Goal: Task Accomplishment & Management: Manage account settings

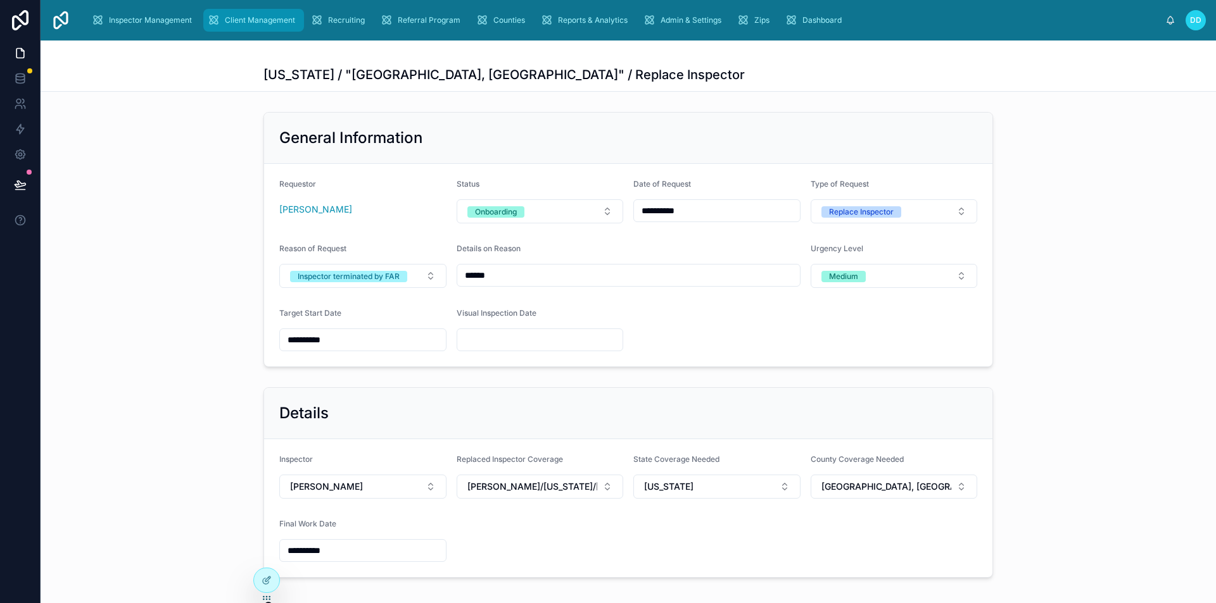
click at [291, 21] on span "Client Management" at bounding box center [260, 20] width 70 height 10
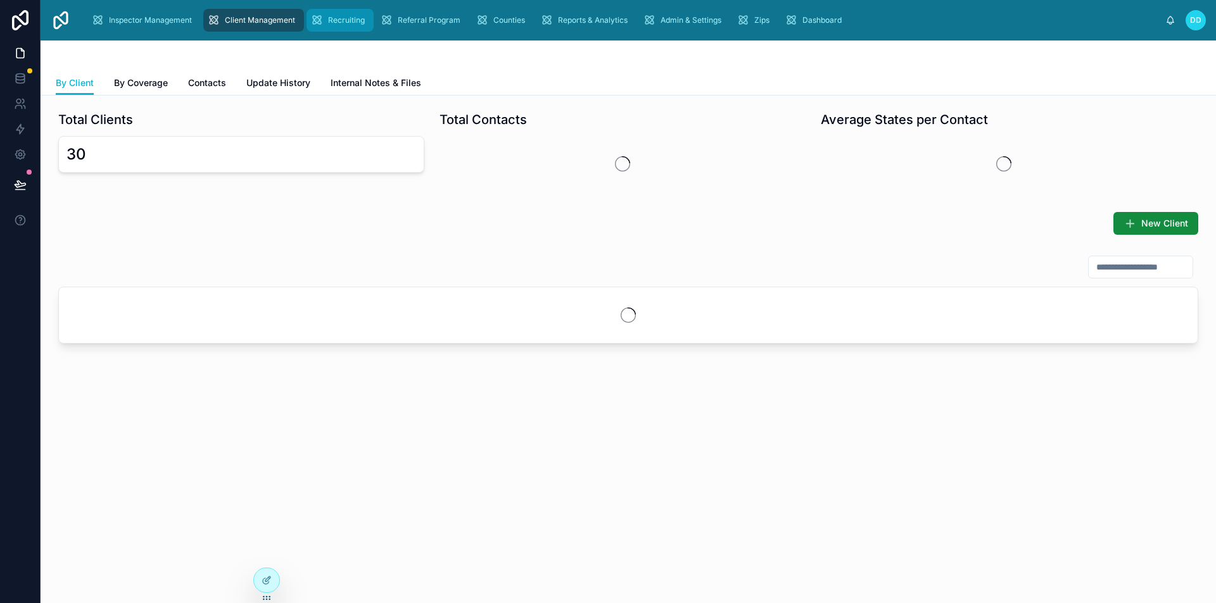
click at [337, 25] on div "Recruiting" at bounding box center [340, 20] width 60 height 20
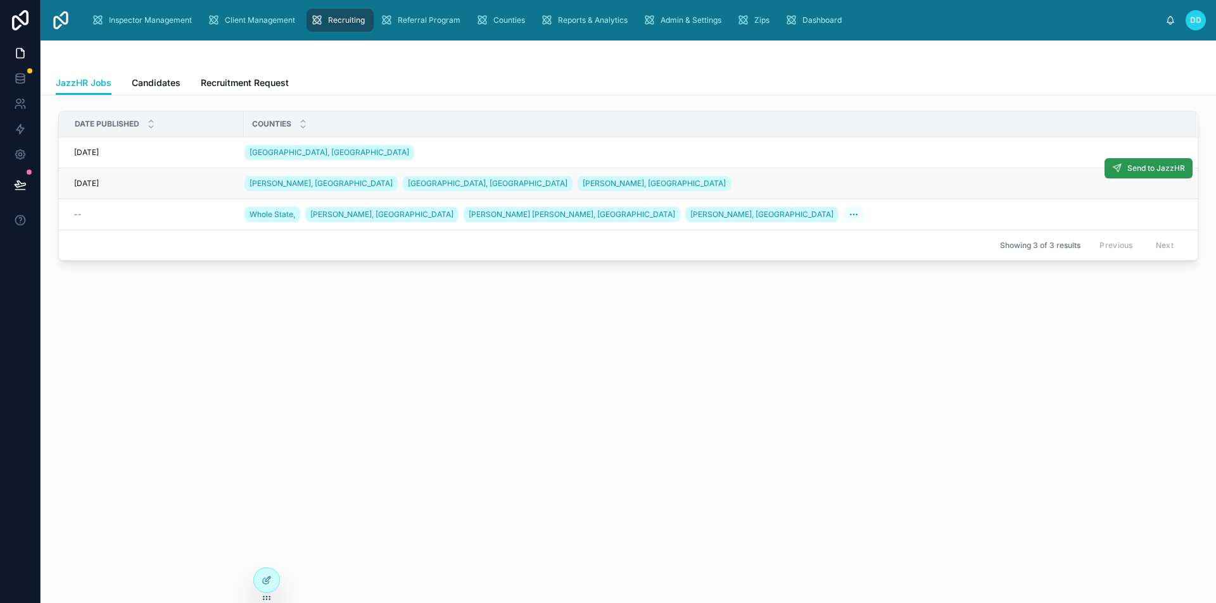
click at [1121, 173] on icon at bounding box center [1117, 168] width 10 height 10
click at [1124, 169] on button "Send to JazzHR" at bounding box center [1148, 168] width 88 height 20
click at [168, 25] on div "Inspector Management" at bounding box center [144, 20] width 106 height 20
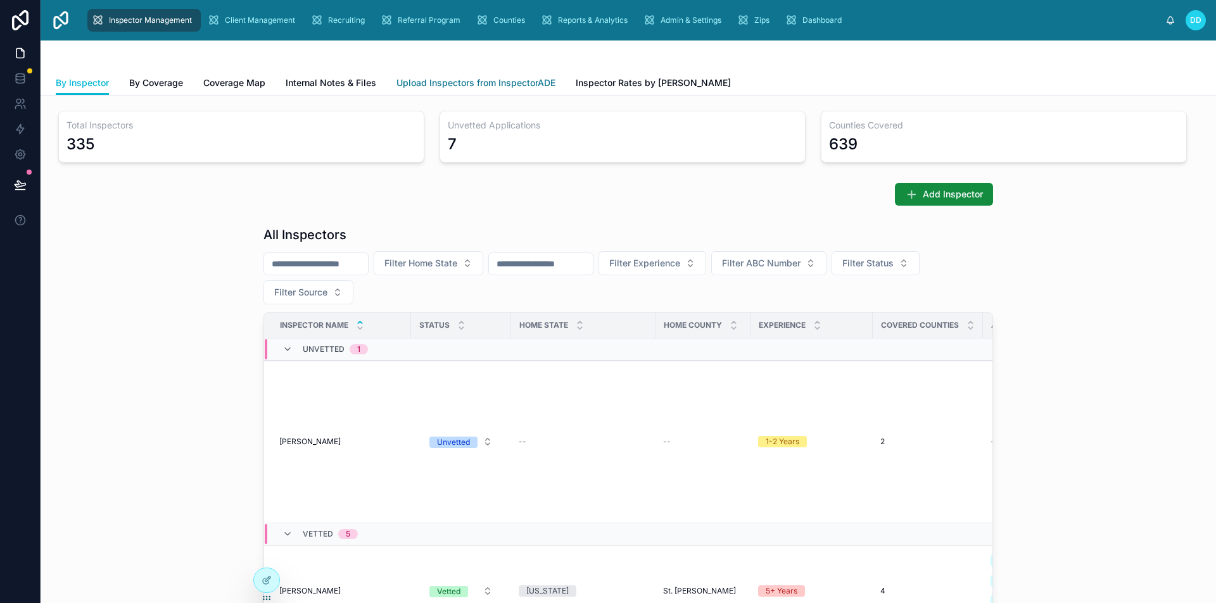
click at [503, 92] on link "Upload Inspectors from InspectorADE" at bounding box center [475, 84] width 159 height 25
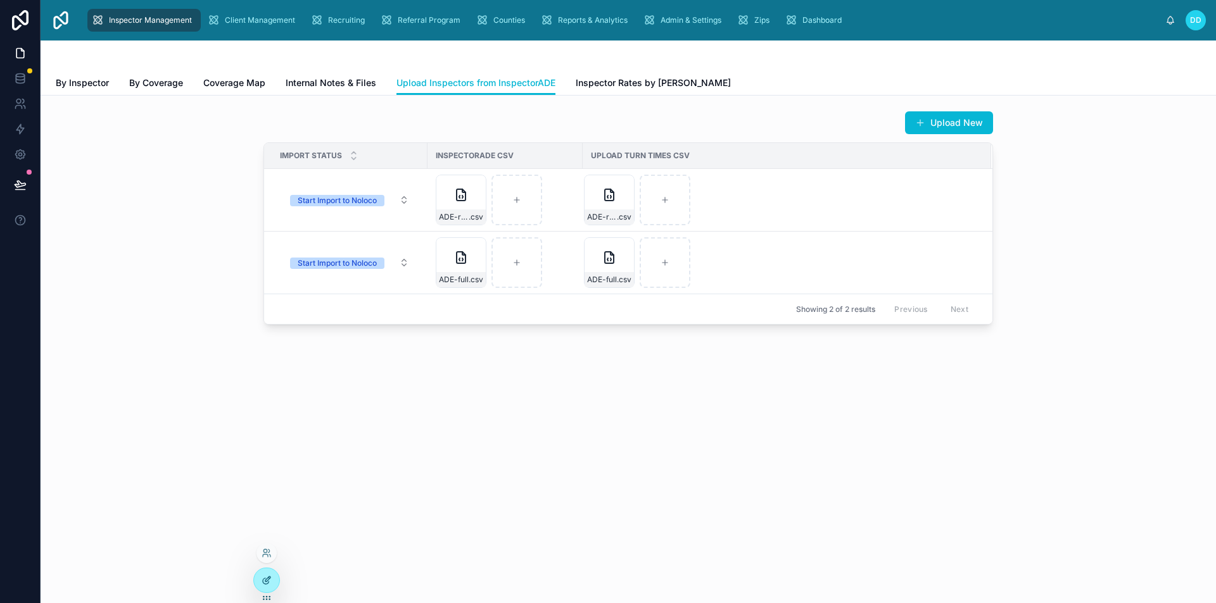
click at [279, 582] on div at bounding box center [266, 581] width 25 height 24
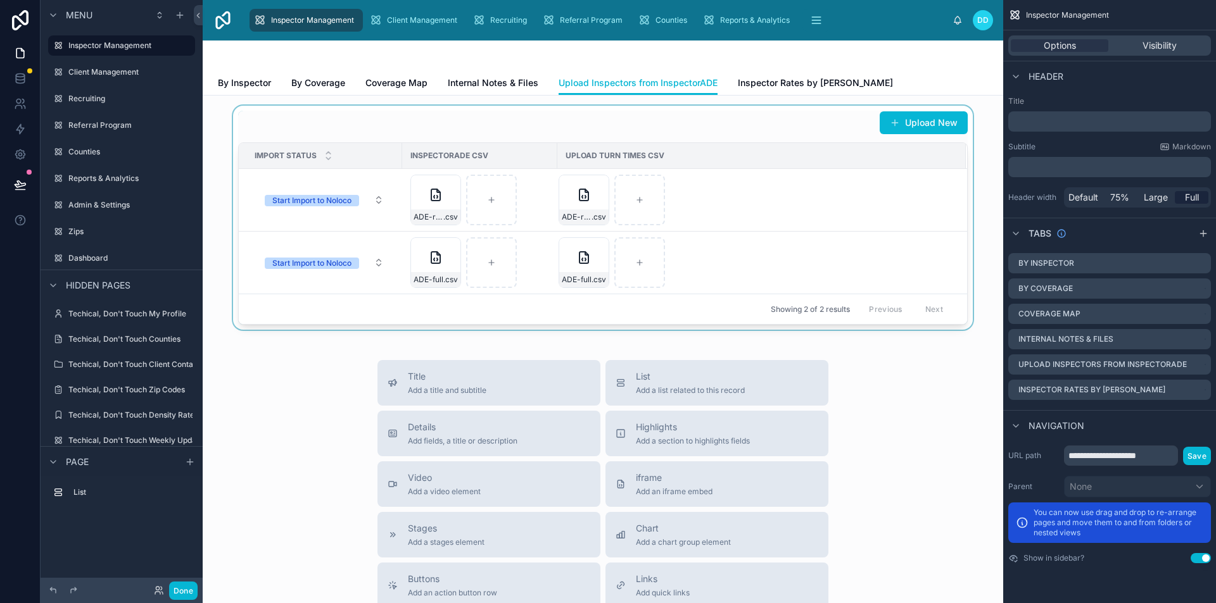
click at [742, 110] on div at bounding box center [603, 218] width 780 height 224
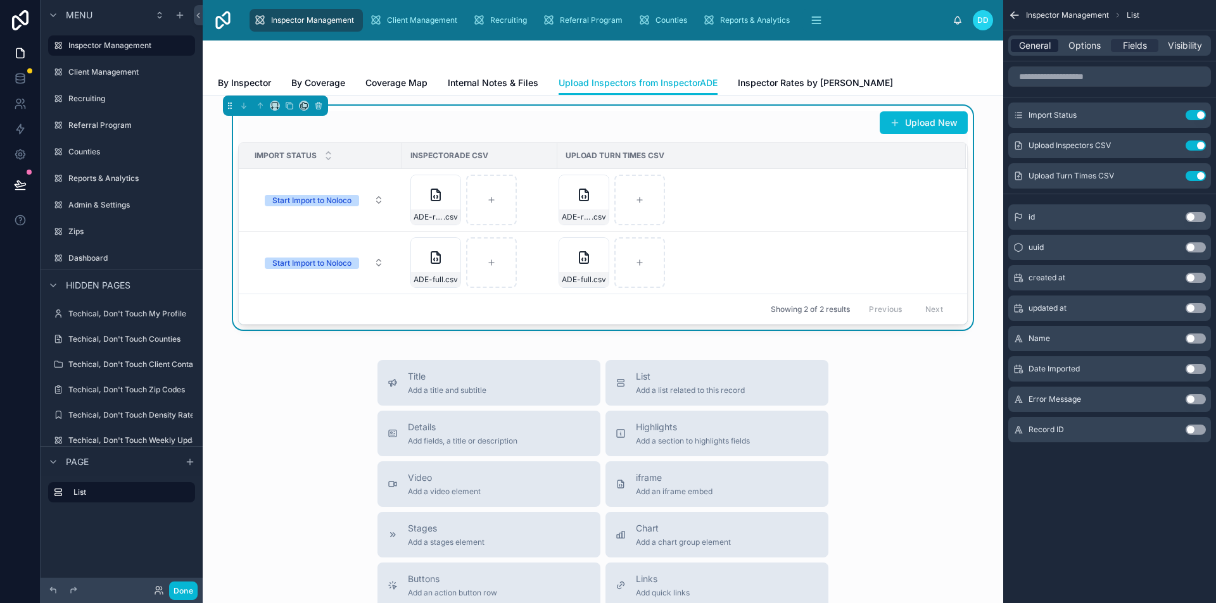
click at [1048, 46] on span "General" at bounding box center [1035, 45] width 32 height 13
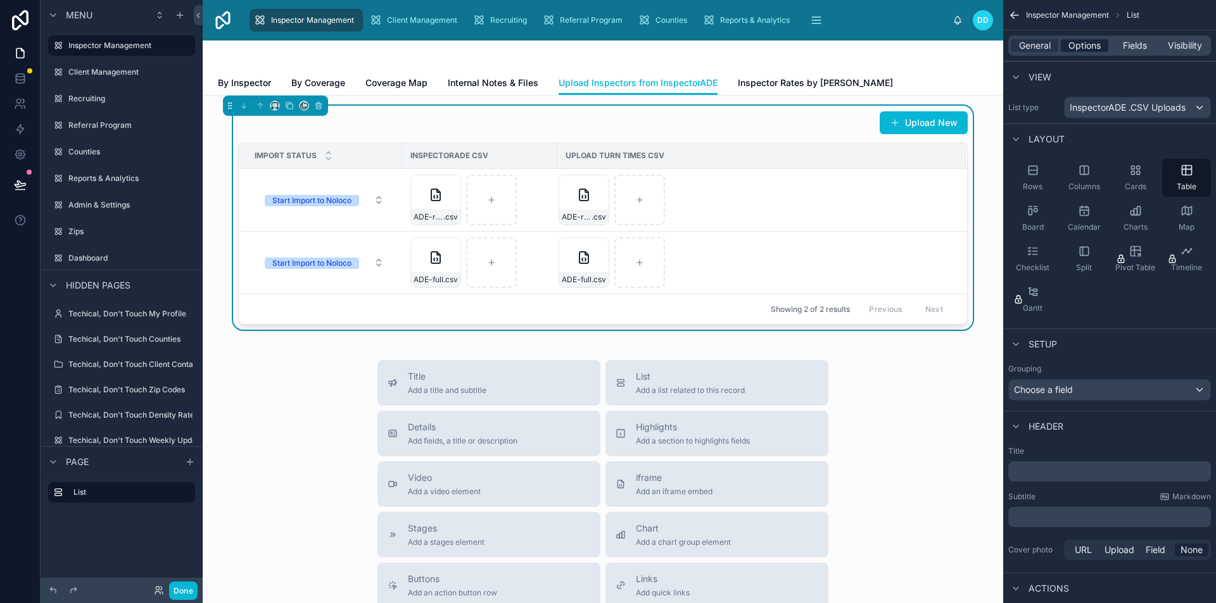
click at [1092, 46] on span "Options" at bounding box center [1084, 45] width 32 height 13
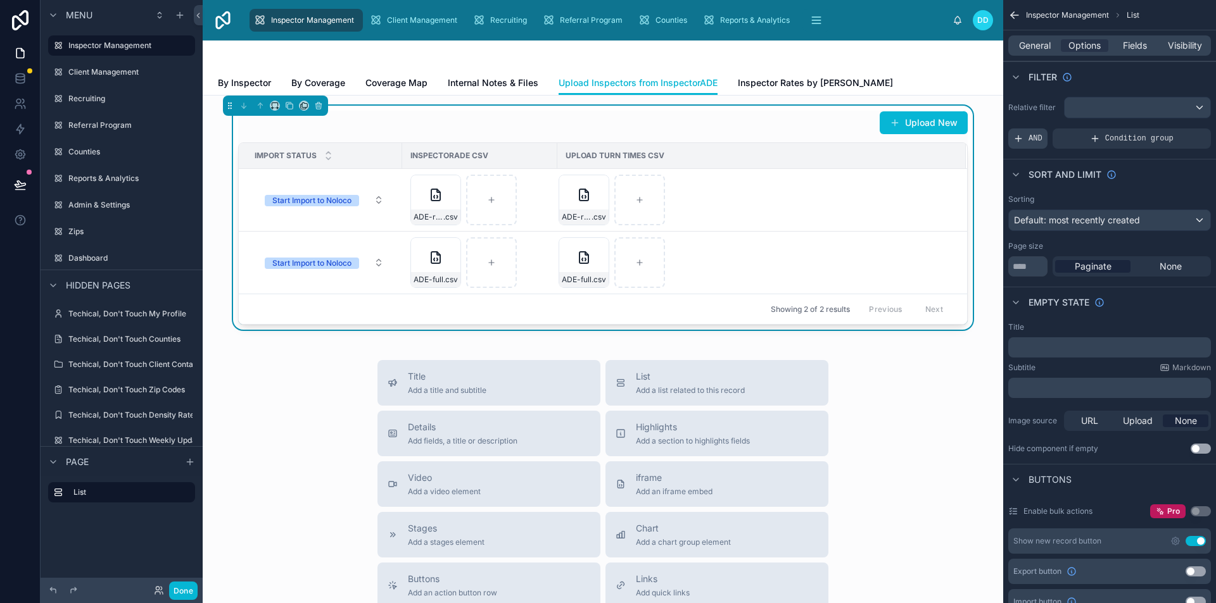
click at [1032, 135] on span "AND" at bounding box center [1035, 139] width 14 height 10
click at [1173, 132] on div "scrollable content" at bounding box center [1179, 130] width 18 height 18
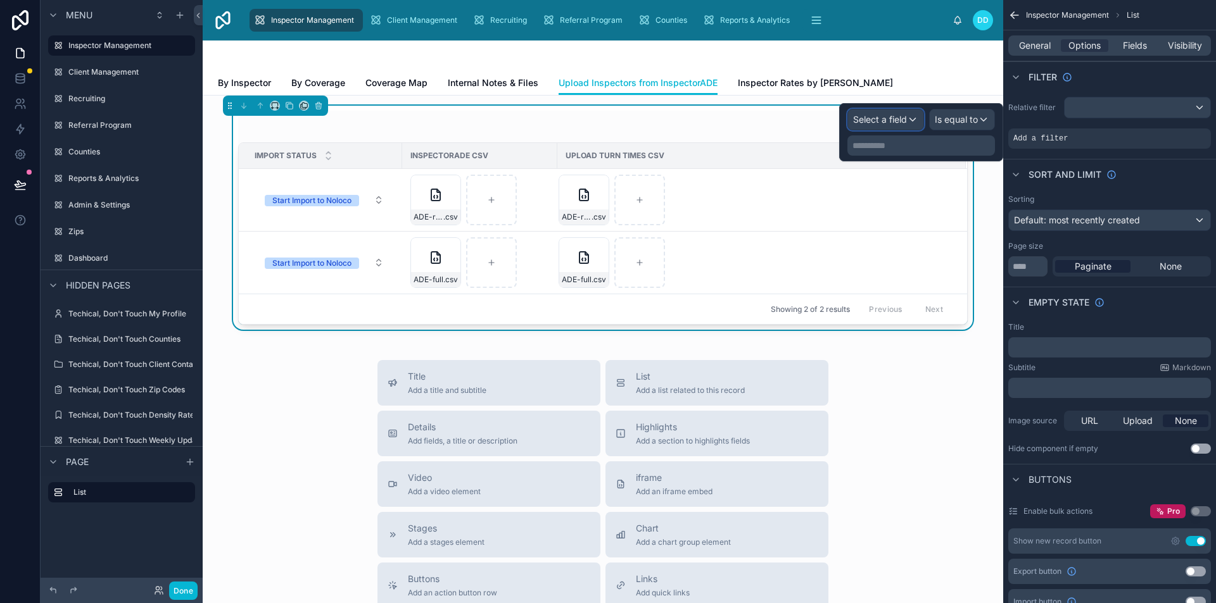
click at [889, 124] on span "Select a field" at bounding box center [880, 119] width 54 height 11
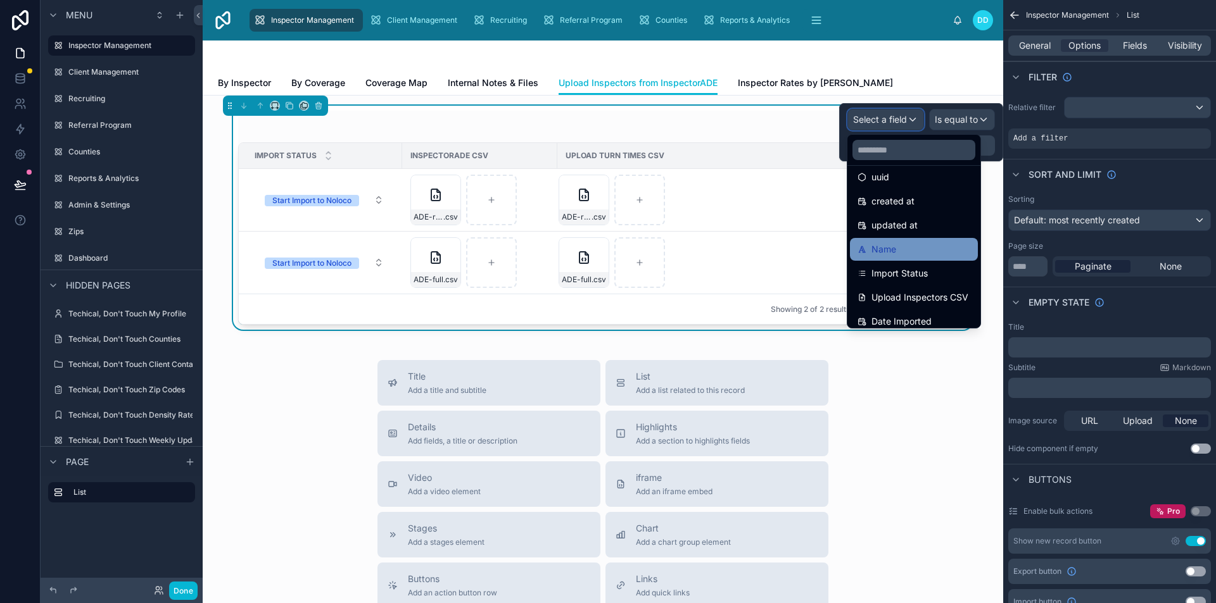
scroll to position [63, 0]
click at [908, 249] on span "Import Status" at bounding box center [899, 244] width 56 height 15
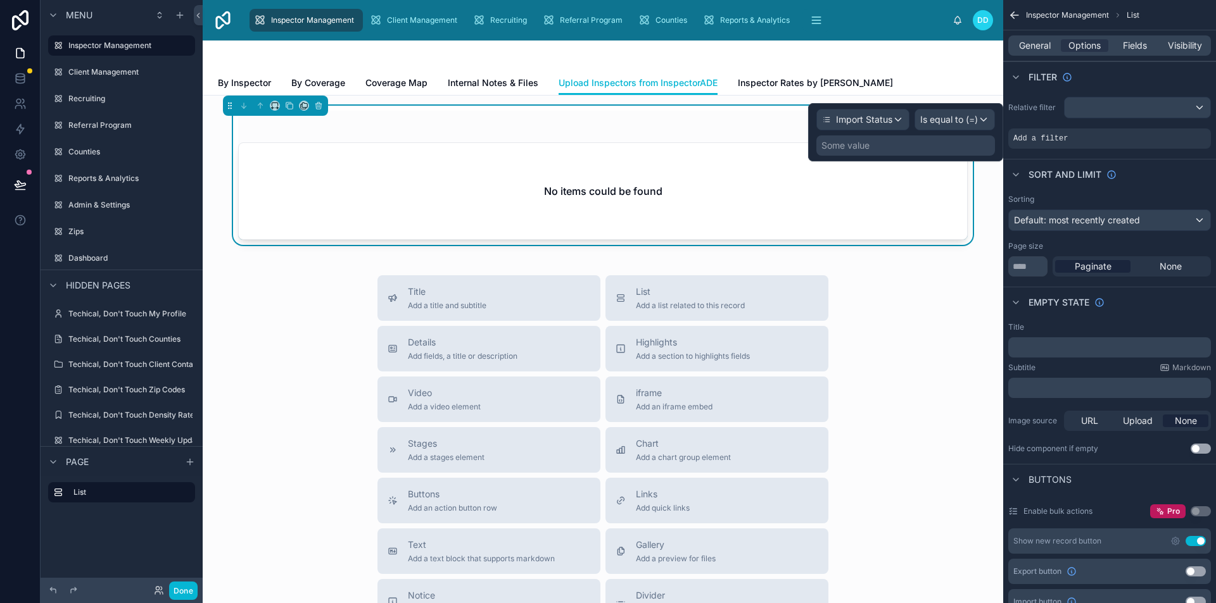
click at [941, 142] on div "Some value" at bounding box center [905, 145] width 179 height 20
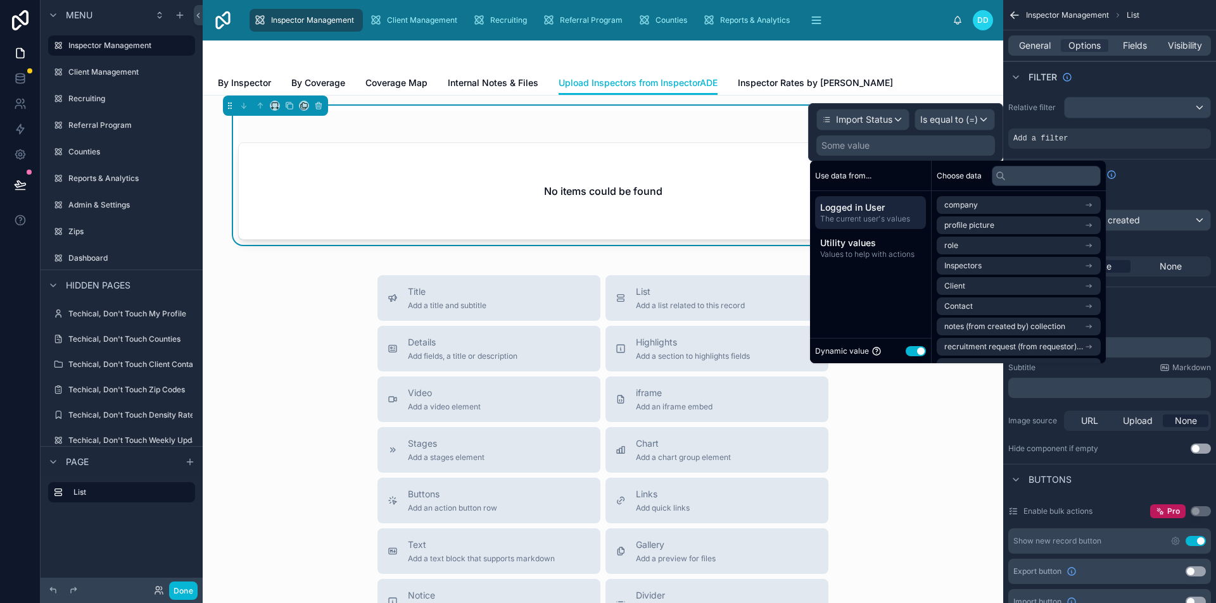
click at [917, 351] on button "Use setting" at bounding box center [915, 351] width 20 height 10
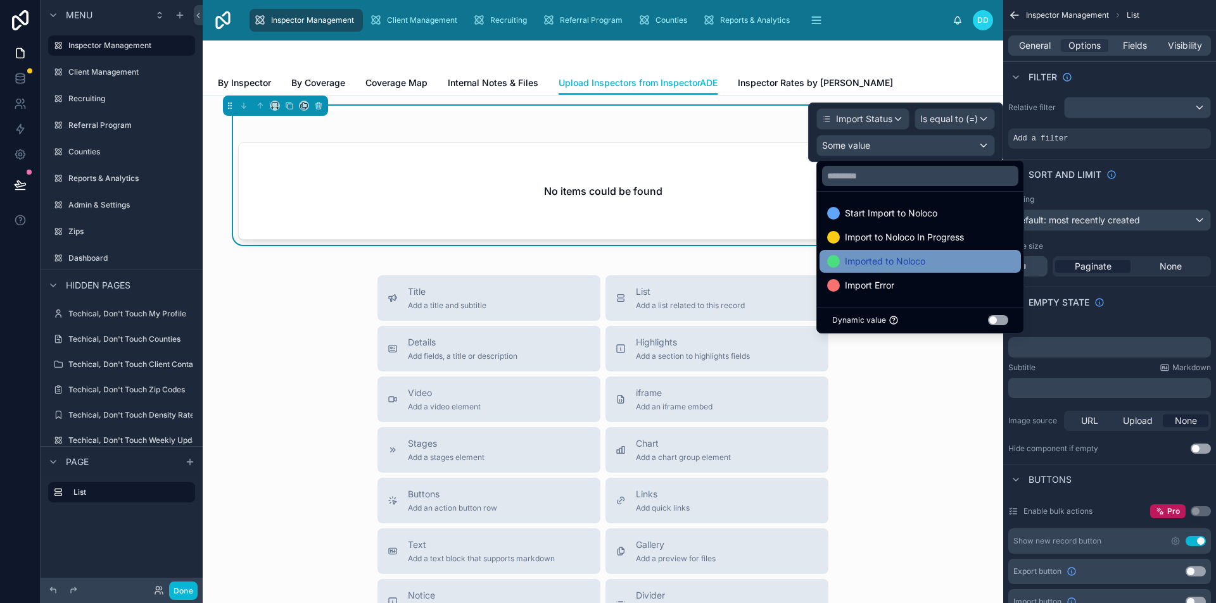
click at [916, 265] on span "Imported to Noloco" at bounding box center [885, 261] width 80 height 15
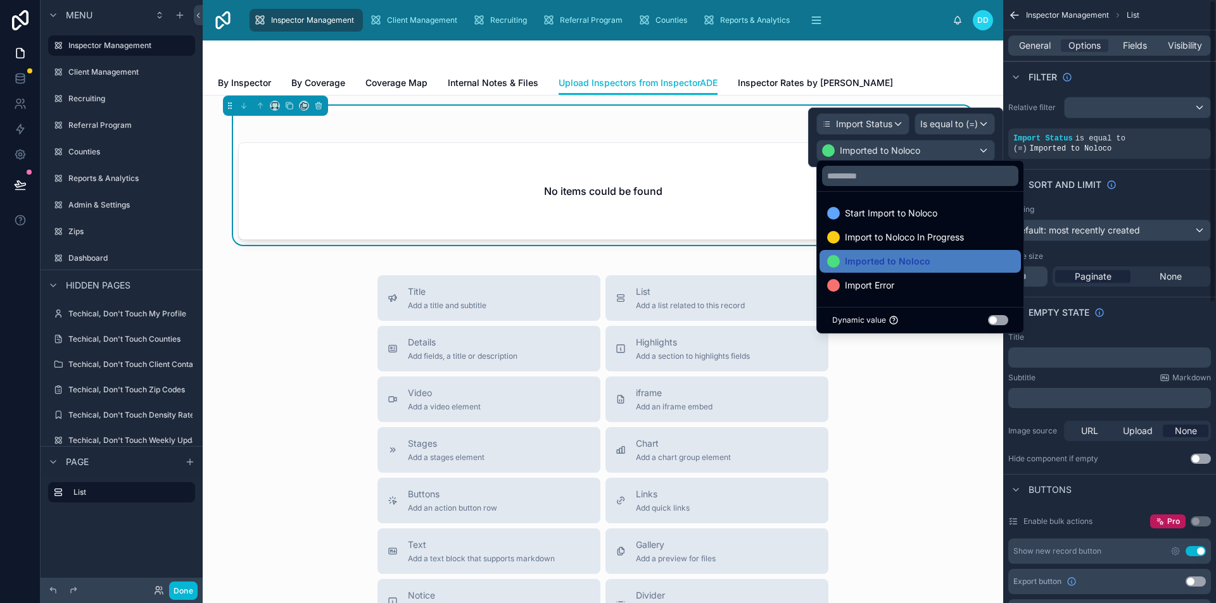
click at [1117, 165] on div "Inspector Management List General Options Fields Visibility Filter Relative fil…" at bounding box center [1109, 591] width 213 height 1183
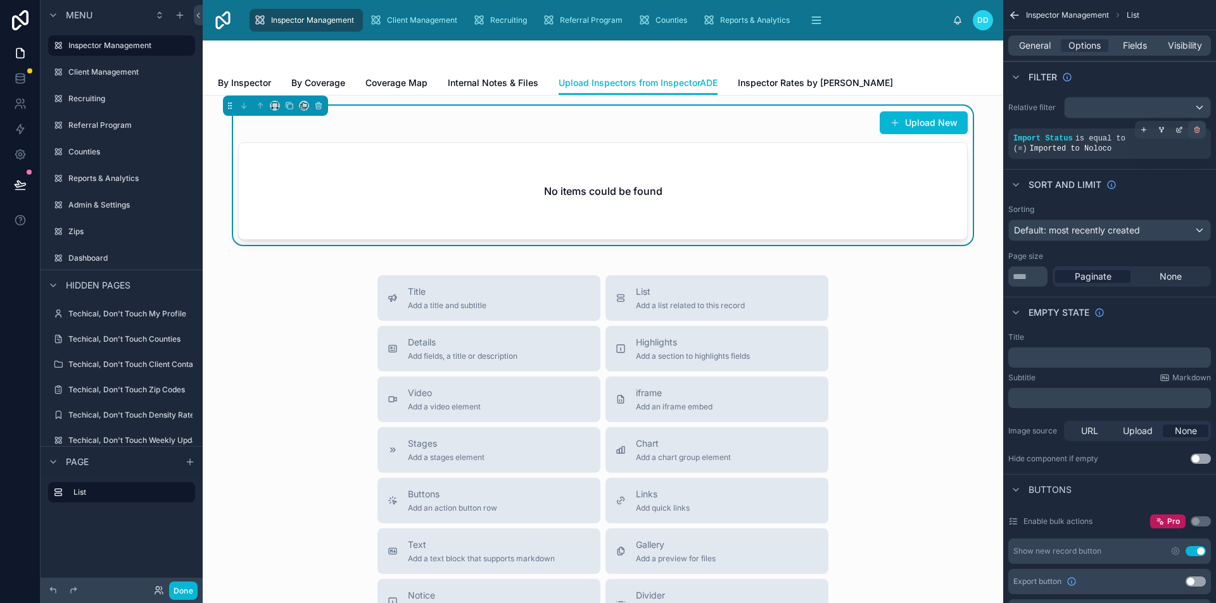
click at [1195, 129] on icon "scrollable content" at bounding box center [1197, 130] width 8 height 8
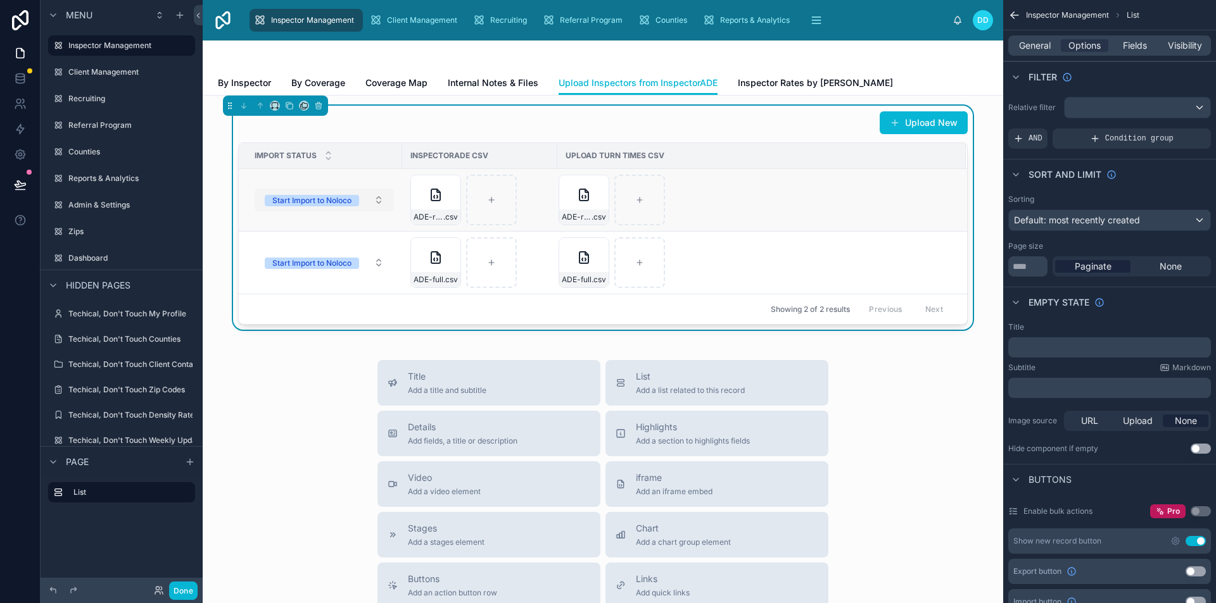
click at [373, 198] on button "Start Import to Noloco" at bounding box center [324, 200] width 139 height 23
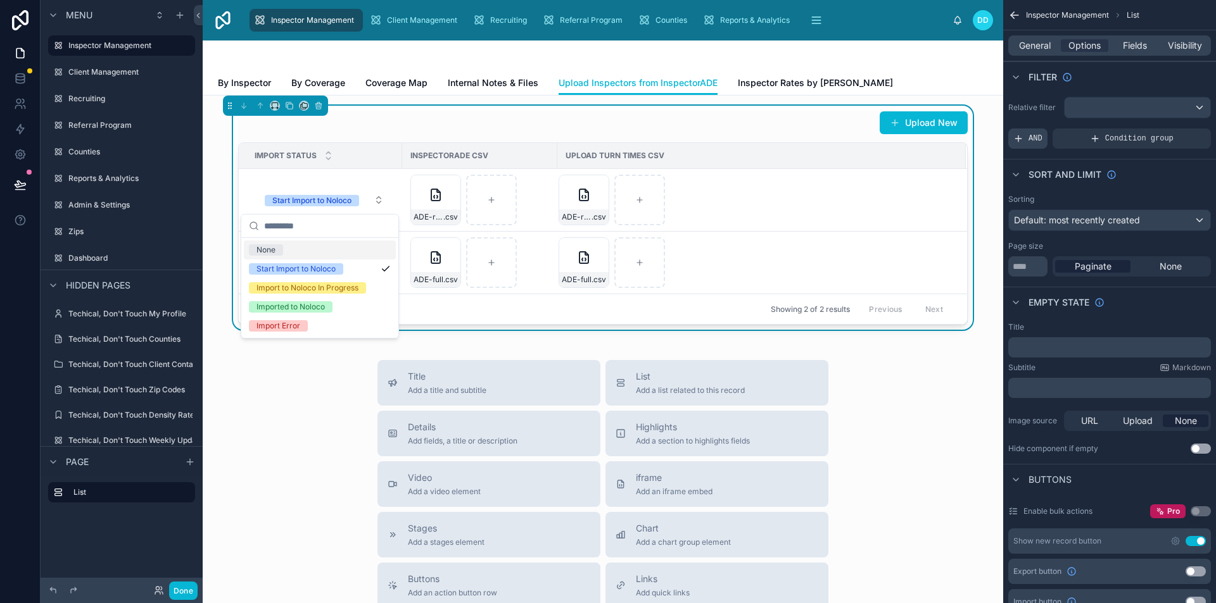
click at [1038, 137] on span "AND" at bounding box center [1035, 139] width 14 height 10
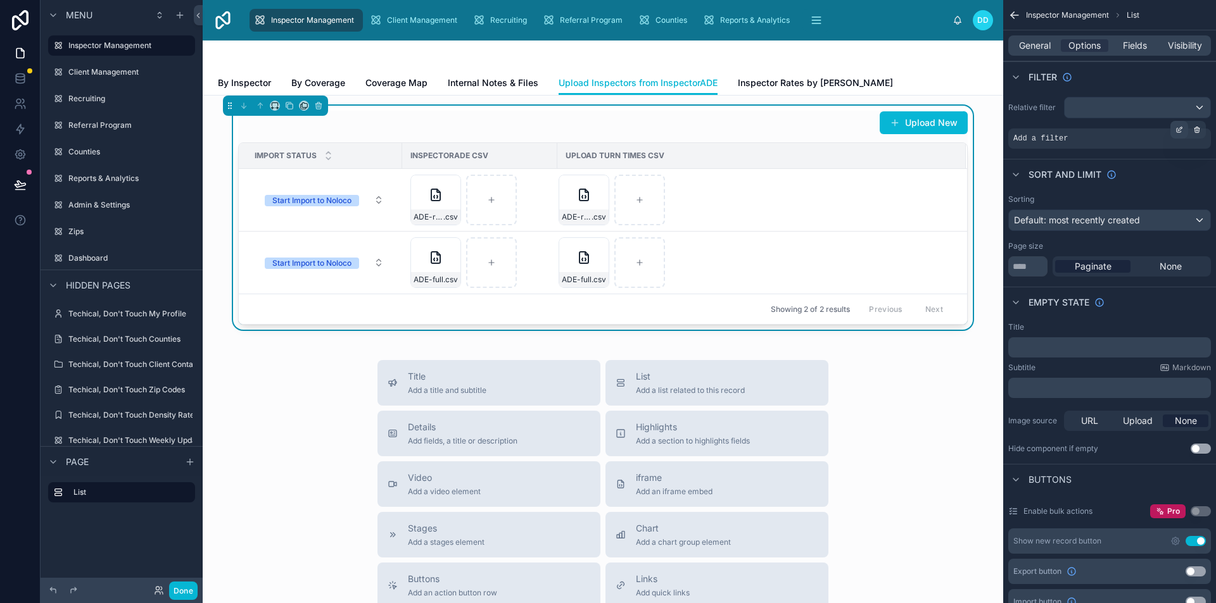
click at [1180, 132] on icon "scrollable content" at bounding box center [1178, 131] width 4 height 4
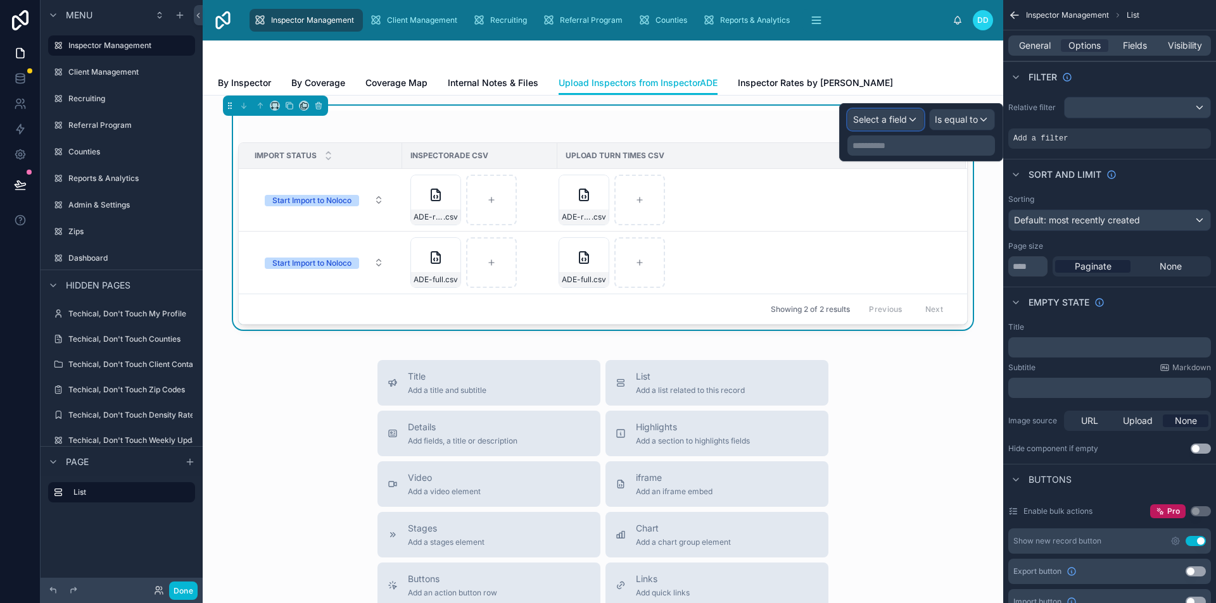
click at [866, 120] on span "Select a field" at bounding box center [880, 119] width 54 height 11
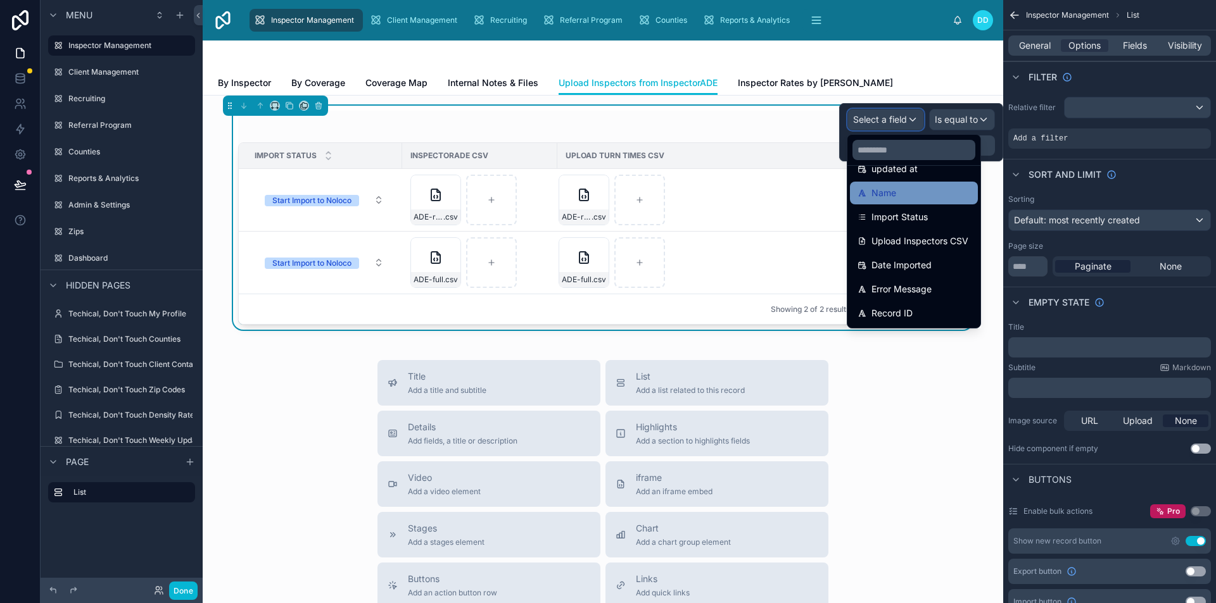
scroll to position [114, 0]
click at [916, 194] on span "Import Status" at bounding box center [899, 193] width 56 height 15
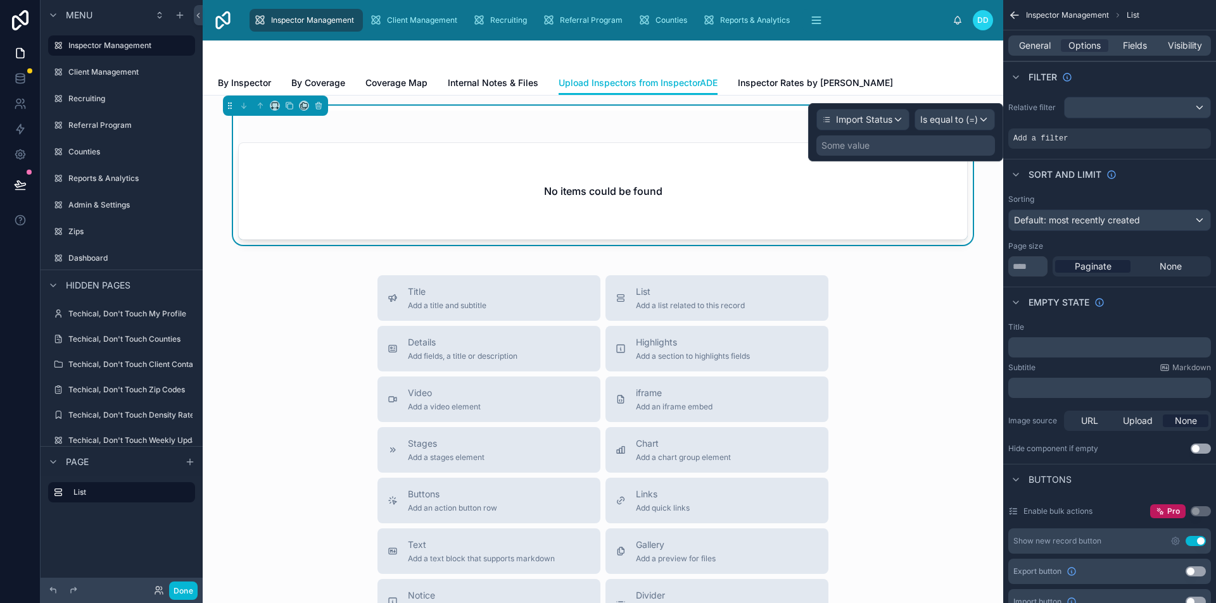
click at [917, 140] on div "Some value" at bounding box center [905, 145] width 179 height 20
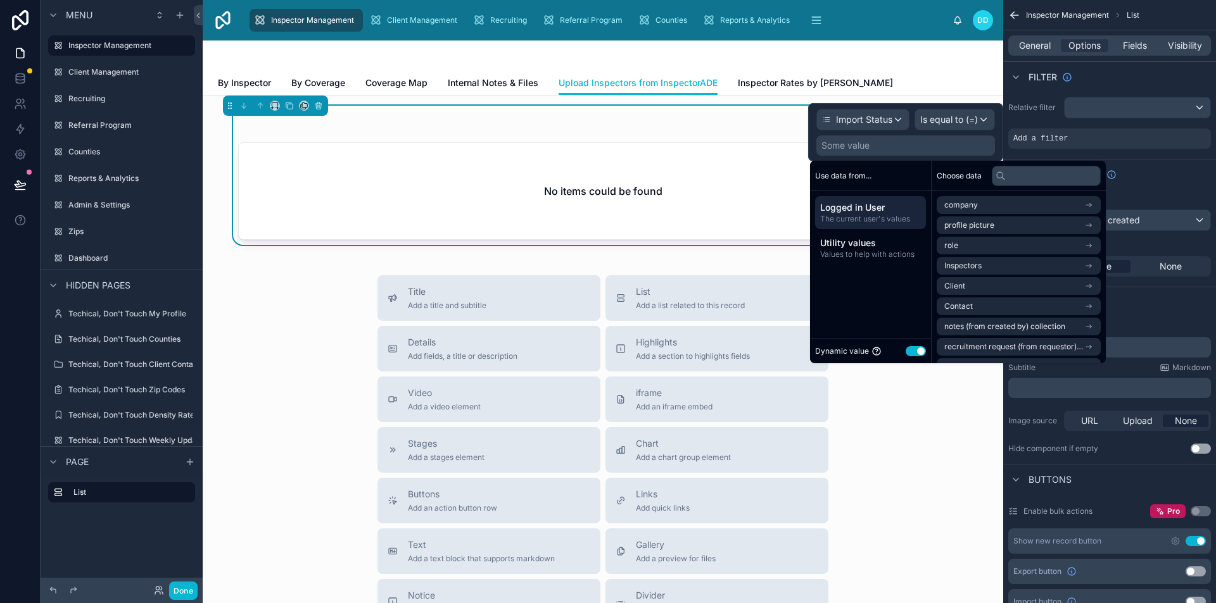
click at [919, 351] on button "Use setting" at bounding box center [915, 351] width 20 height 10
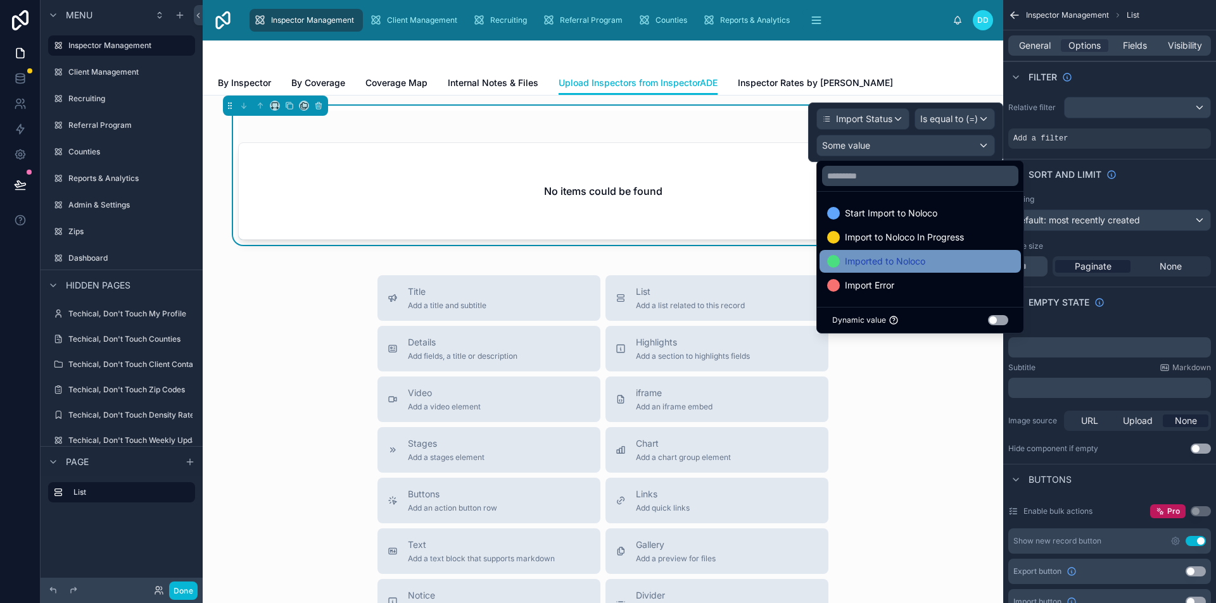
click at [898, 269] on div "Imported to Noloco" at bounding box center [919, 261] width 201 height 23
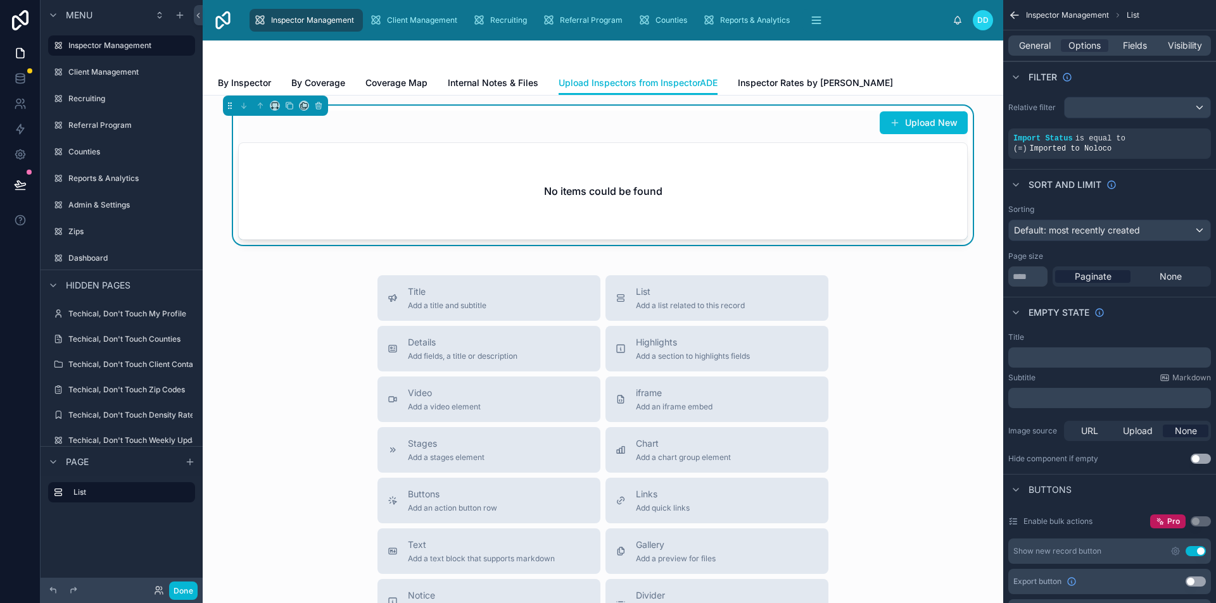
click at [1071, 167] on div "Inspector Management List General Options Fields Visibility Filter Relative fil…" at bounding box center [1109, 591] width 213 height 1183
click at [437, 202] on div "No items could be found" at bounding box center [603, 191] width 728 height 96
click at [1033, 48] on span "General" at bounding box center [1035, 45] width 32 height 13
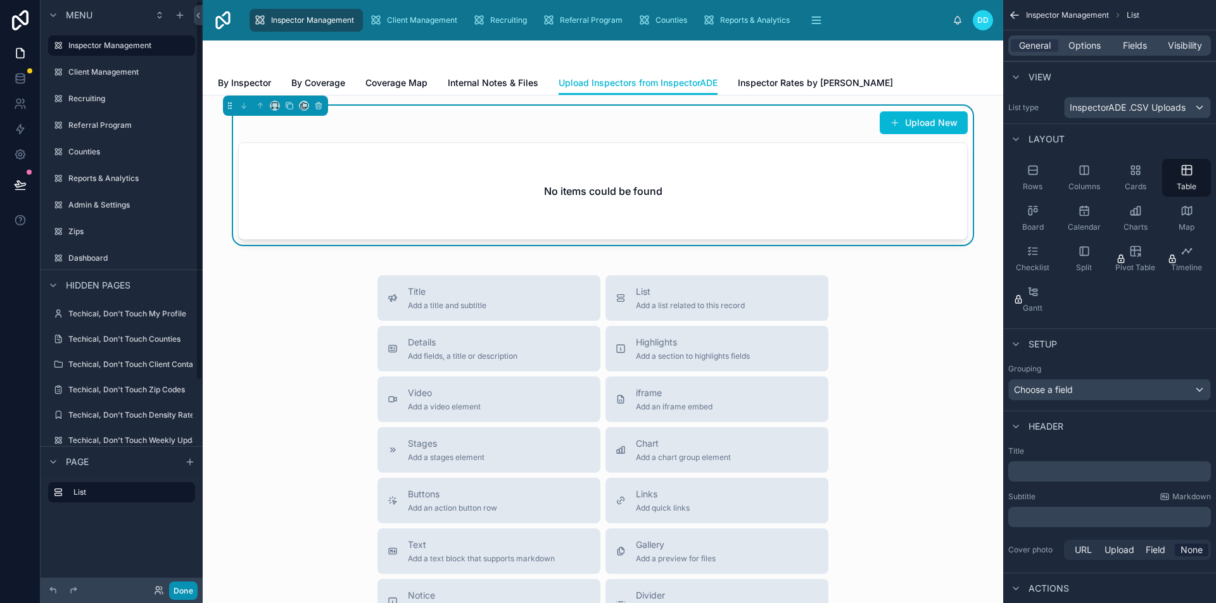
click at [180, 593] on button "Done" at bounding box center [183, 591] width 28 height 18
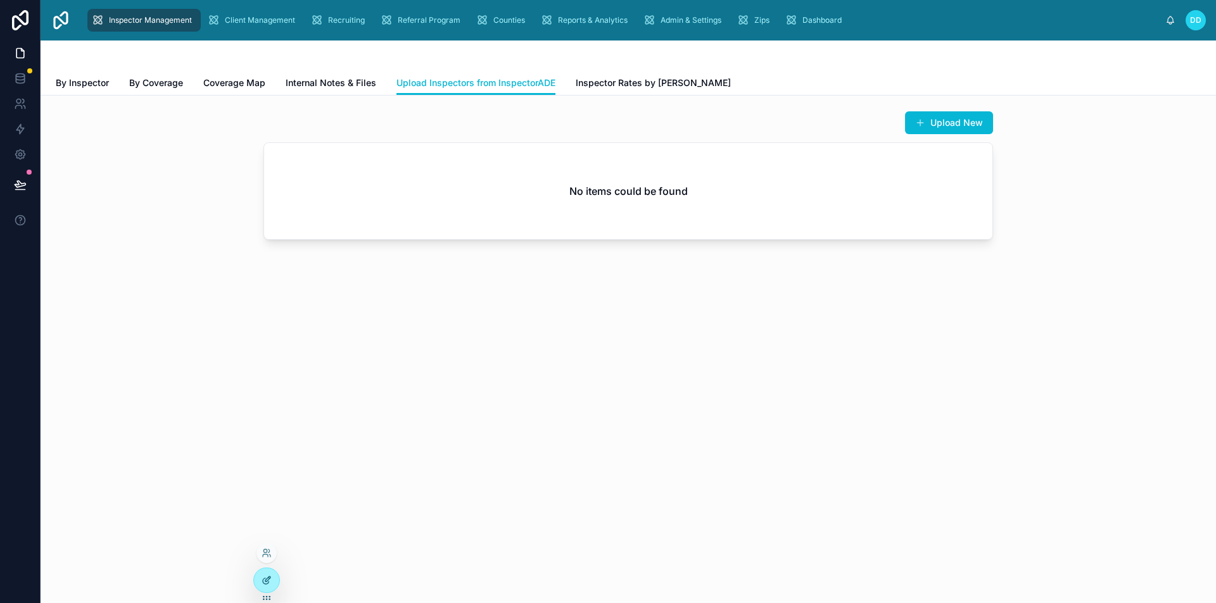
click at [270, 586] on div at bounding box center [266, 581] width 25 height 24
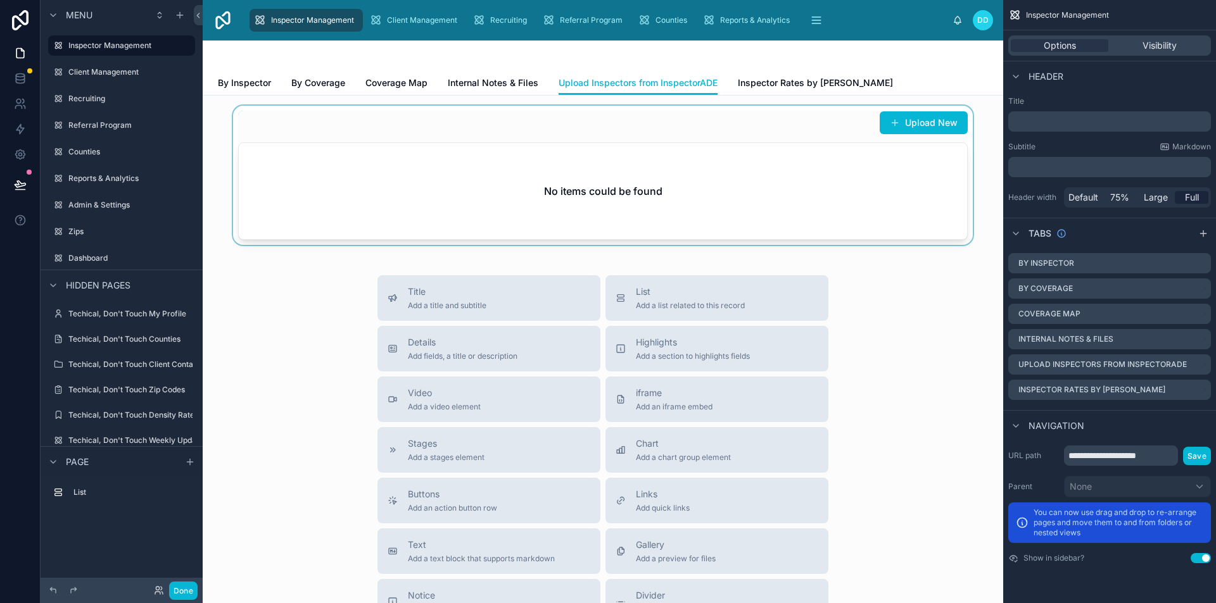
click at [612, 177] on div at bounding box center [603, 175] width 780 height 139
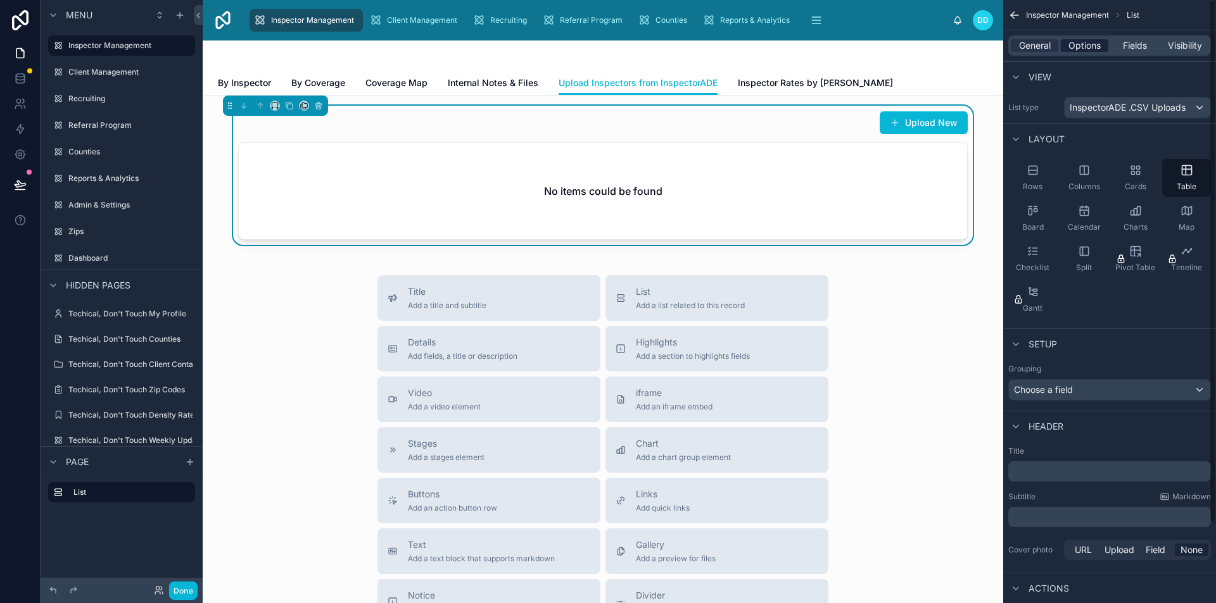
click at [1093, 44] on span "Options" at bounding box center [1084, 45] width 32 height 13
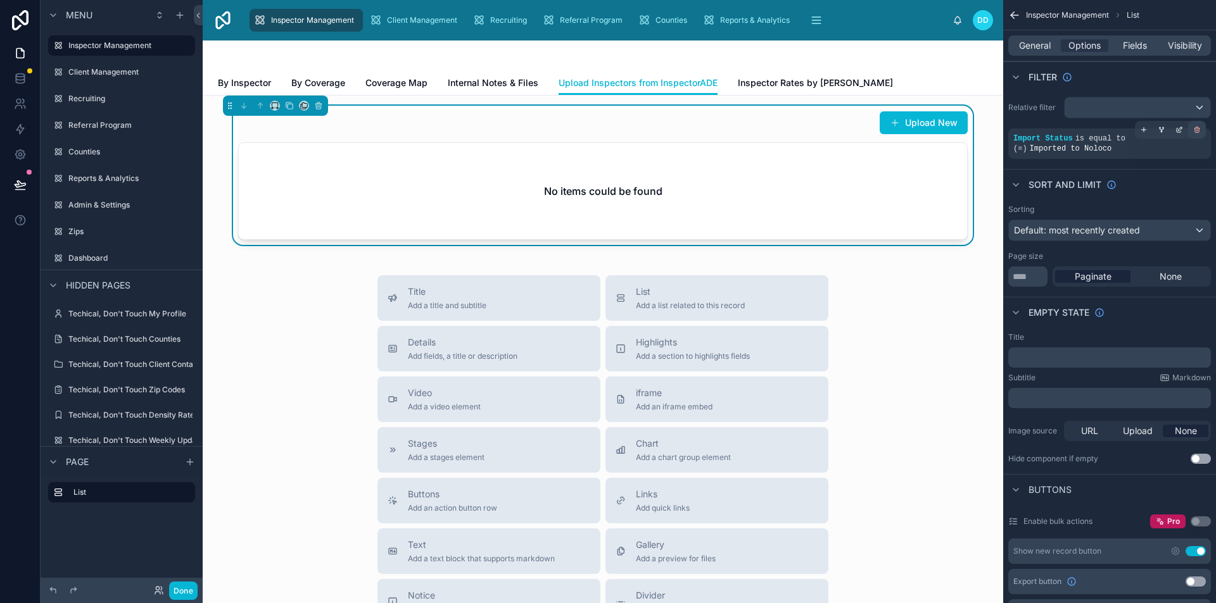
click at [1194, 132] on icon "scrollable content" at bounding box center [1197, 130] width 8 height 8
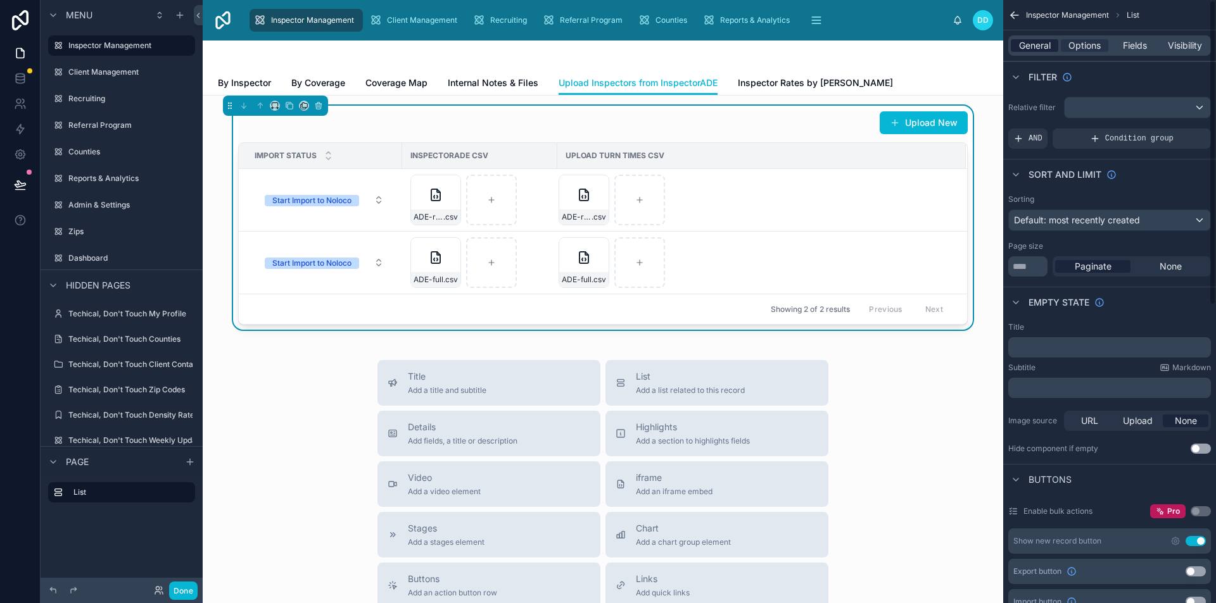
click at [1040, 43] on span "General" at bounding box center [1035, 45] width 32 height 13
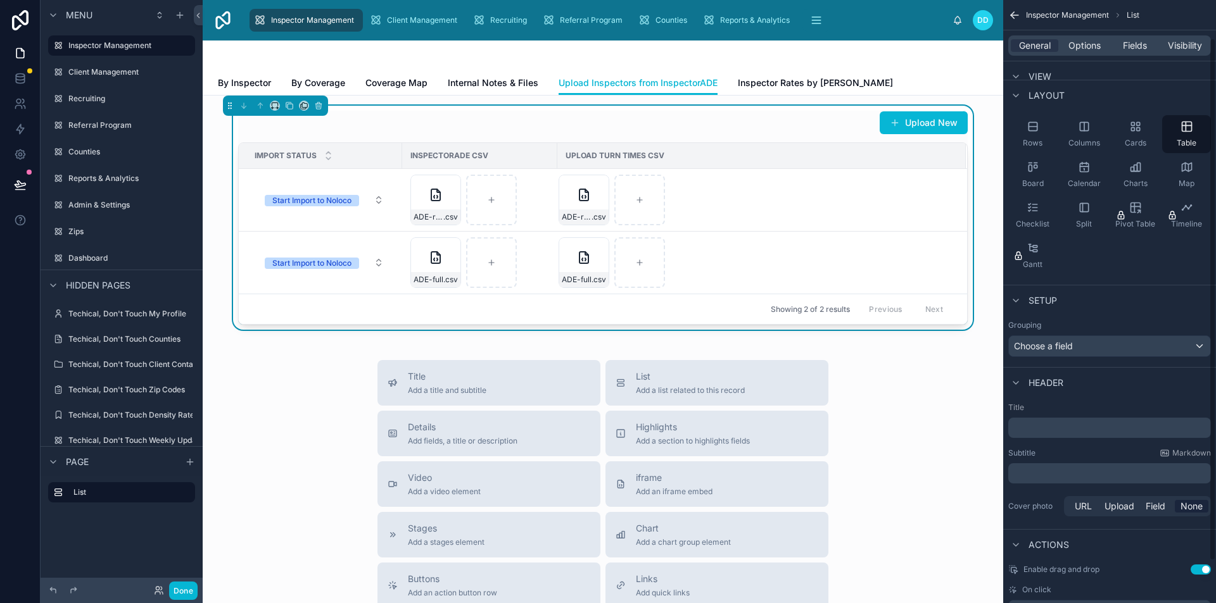
scroll to position [0, 0]
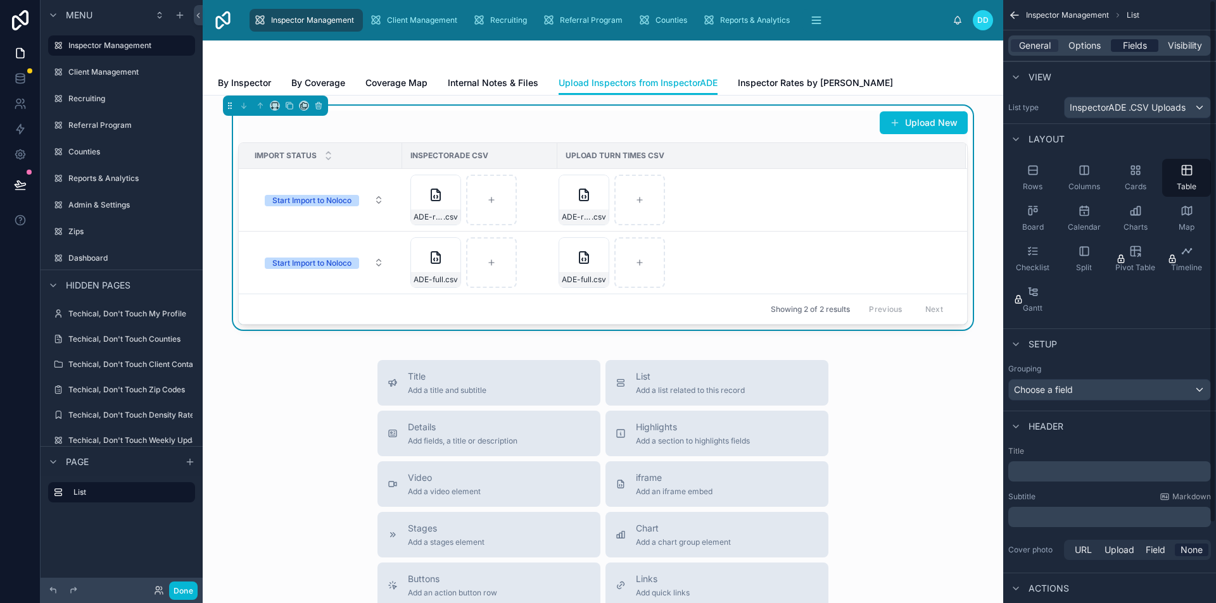
click at [1130, 47] on span "Fields" at bounding box center [1135, 45] width 24 height 13
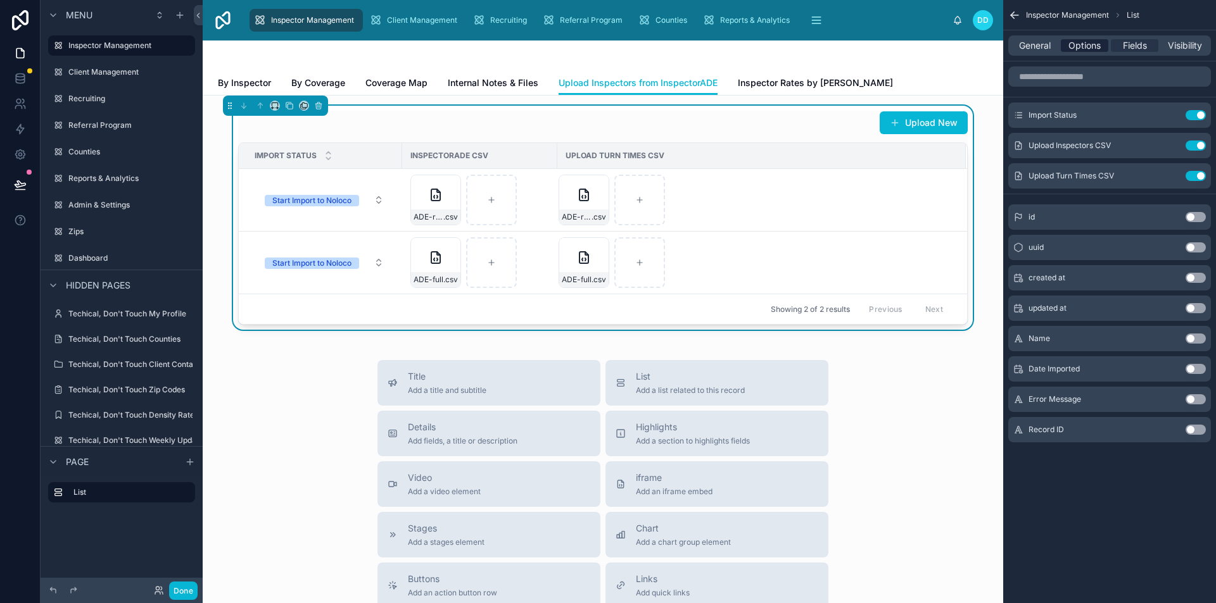
click at [1094, 45] on span "Options" at bounding box center [1084, 45] width 32 height 13
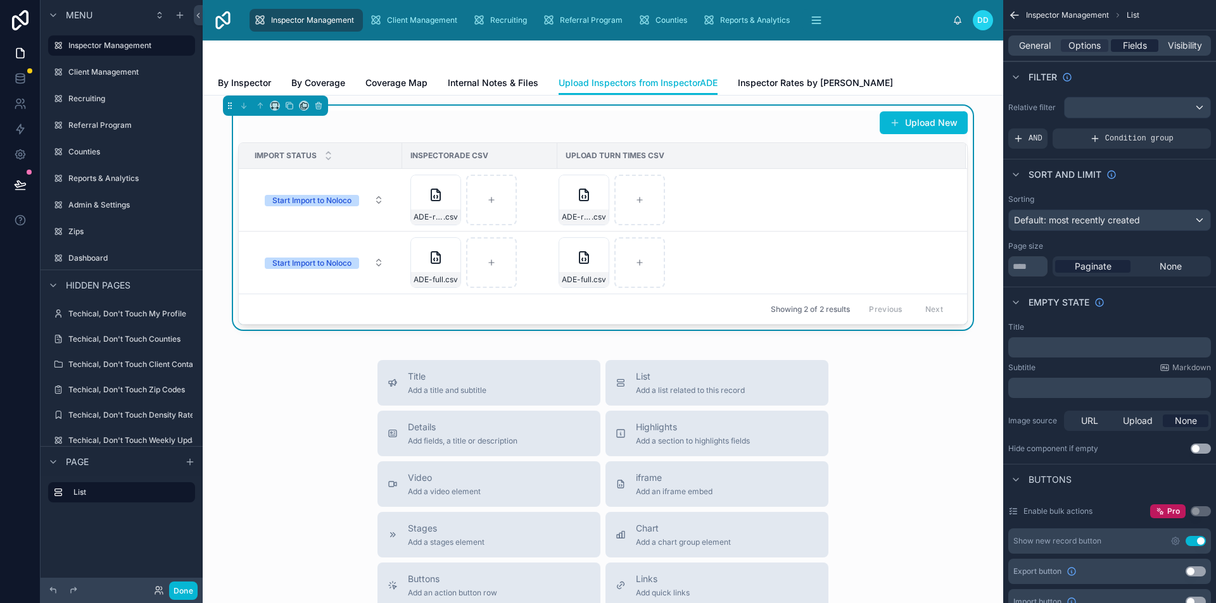
click at [1123, 43] on span "Fields" at bounding box center [1135, 45] width 24 height 13
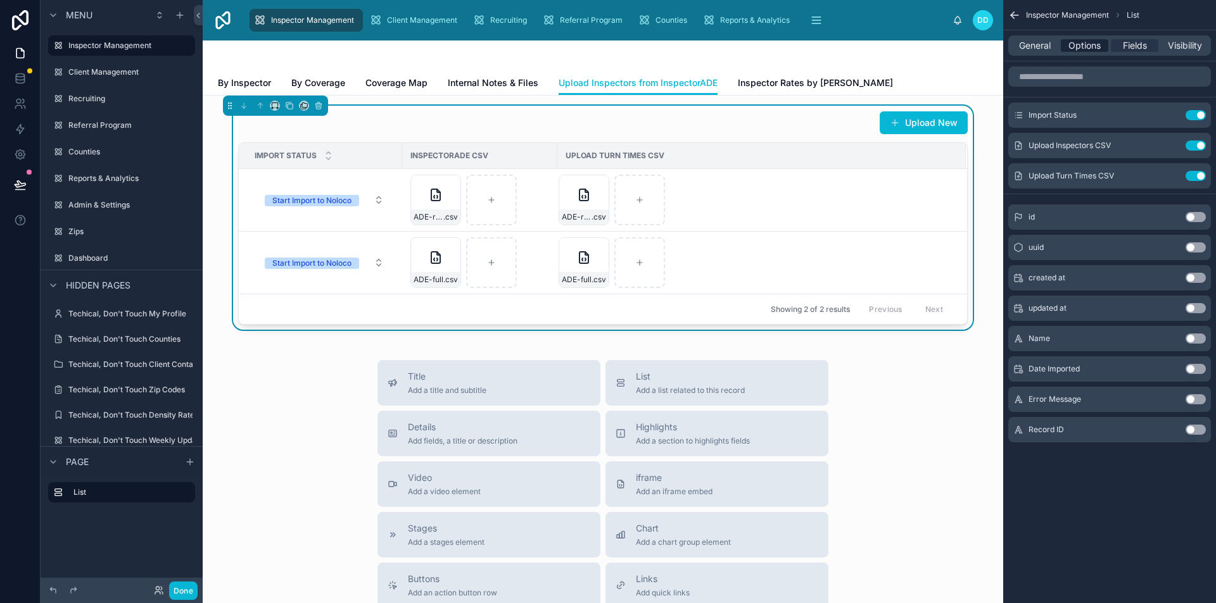
click at [1090, 49] on span "Options" at bounding box center [1084, 45] width 32 height 13
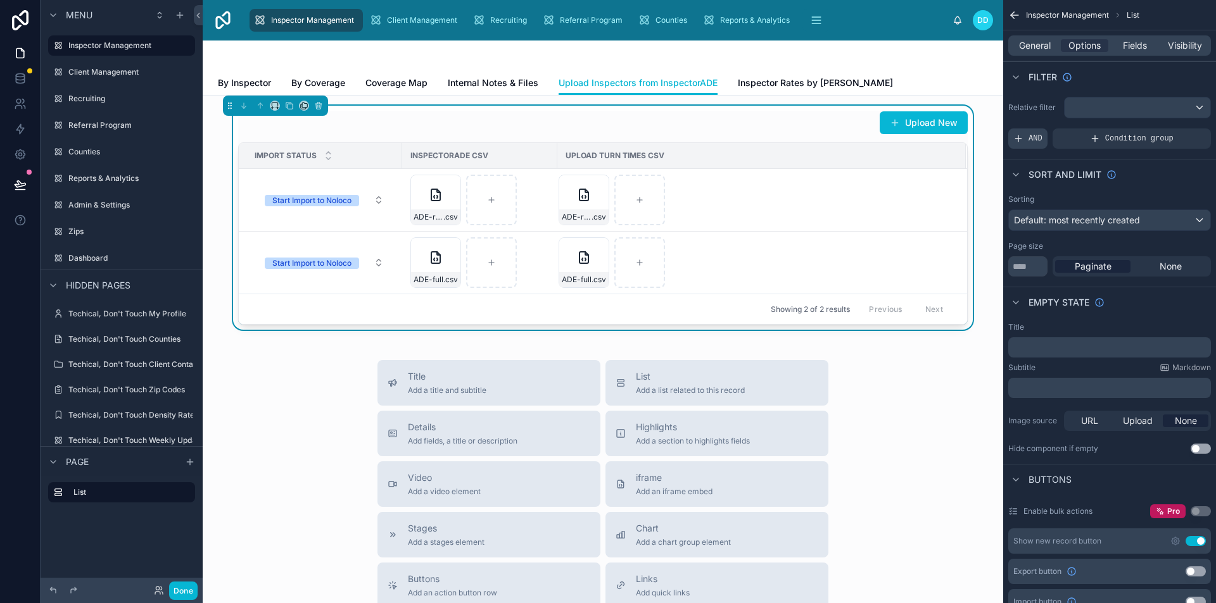
click at [1034, 139] on span "AND" at bounding box center [1035, 139] width 14 height 10
click at [1162, 108] on div "scrollable content" at bounding box center [1137, 108] width 146 height 20
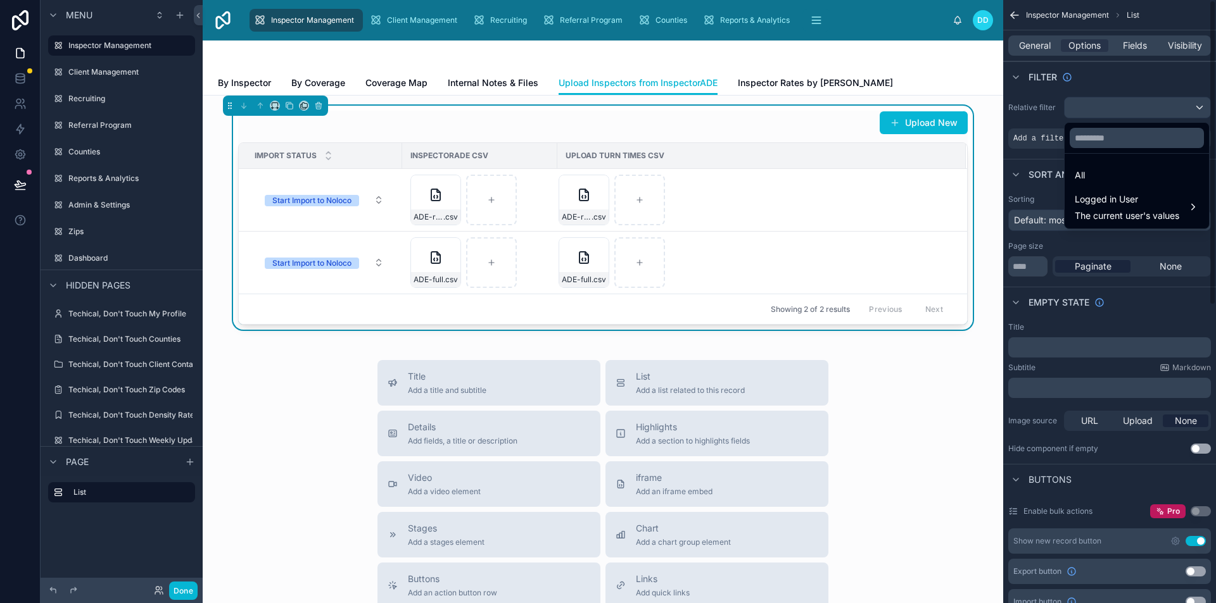
click at [1039, 138] on div "scrollable content" at bounding box center [608, 301] width 1216 height 603
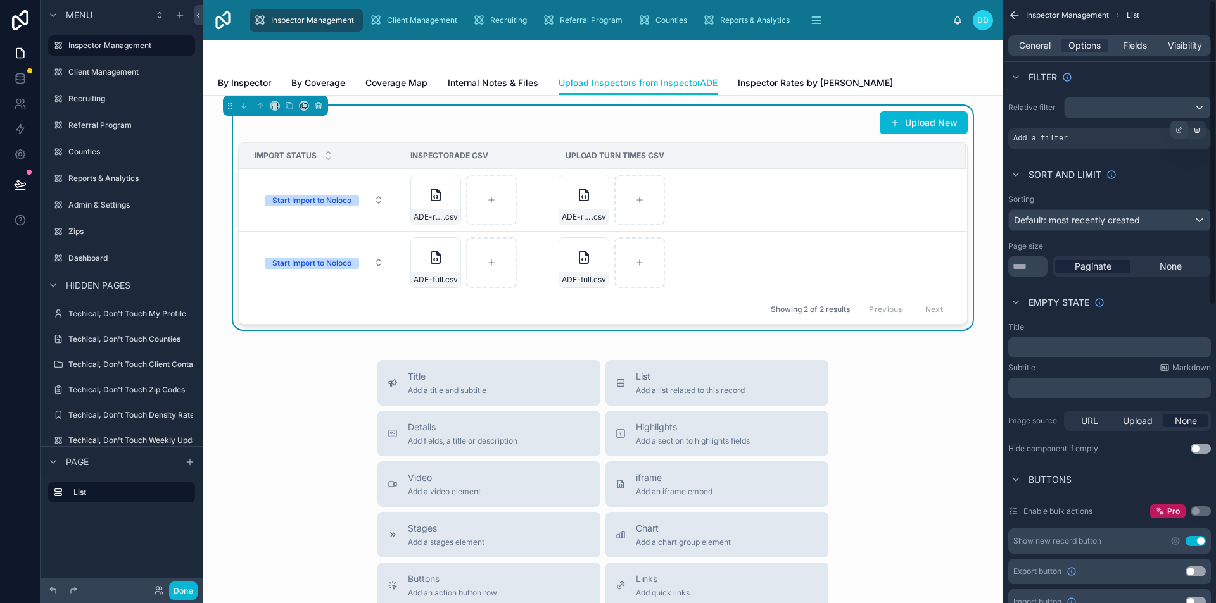
click at [1176, 130] on icon "scrollable content" at bounding box center [1179, 130] width 8 height 8
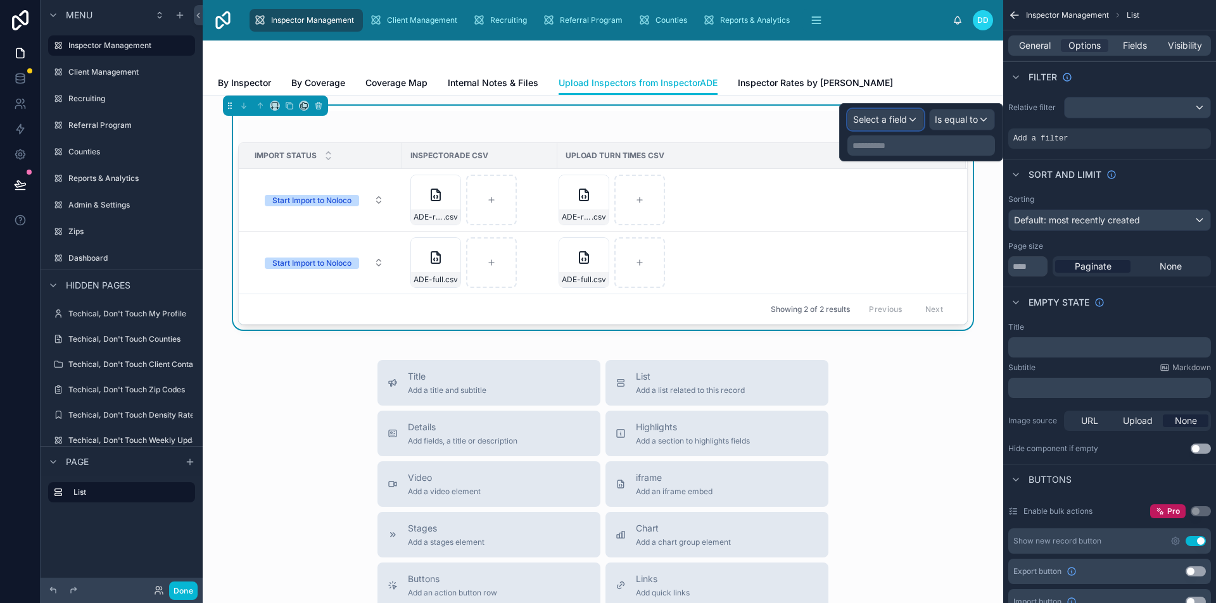
click at [879, 122] on span "Select a field" at bounding box center [880, 119] width 54 height 11
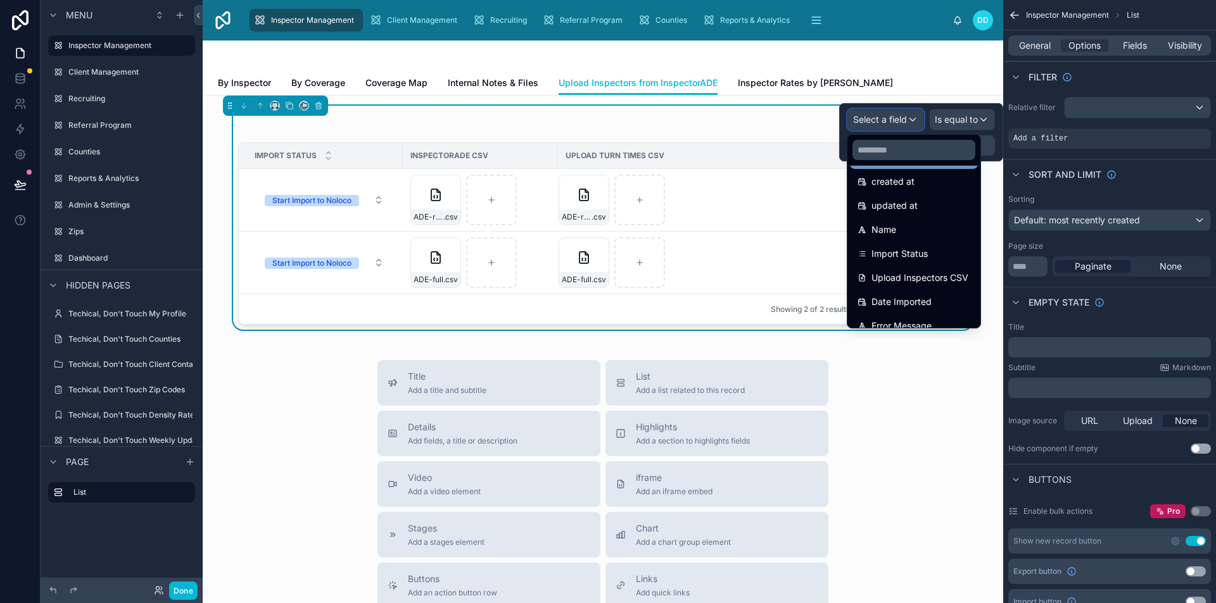
scroll to position [114, 0]
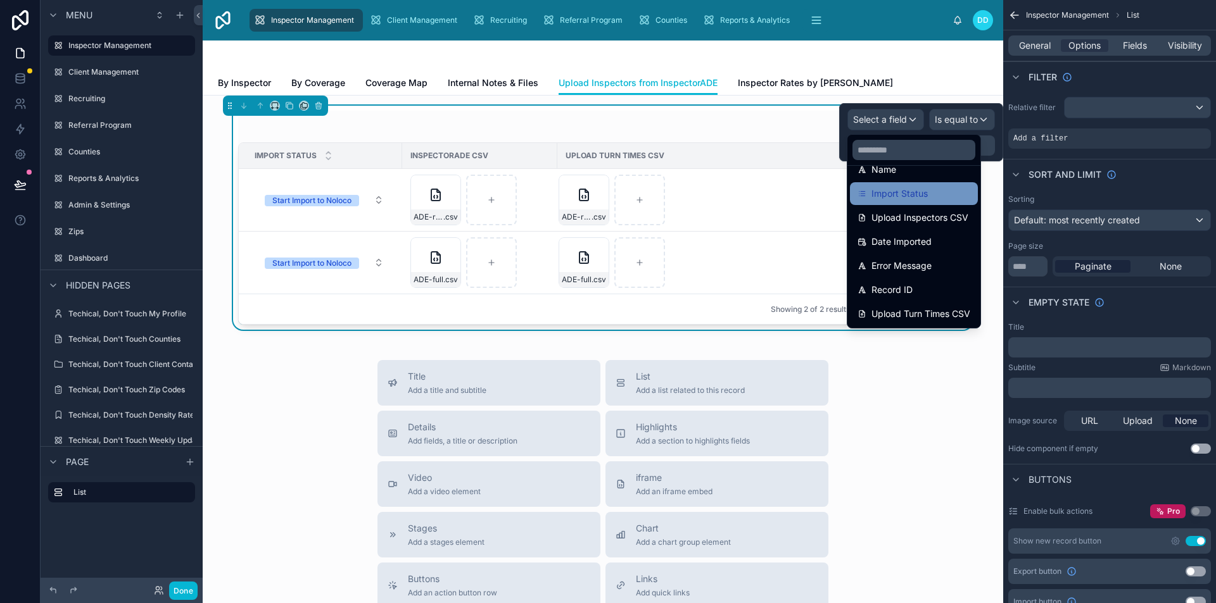
click at [903, 193] on span "Import Status" at bounding box center [899, 193] width 56 height 15
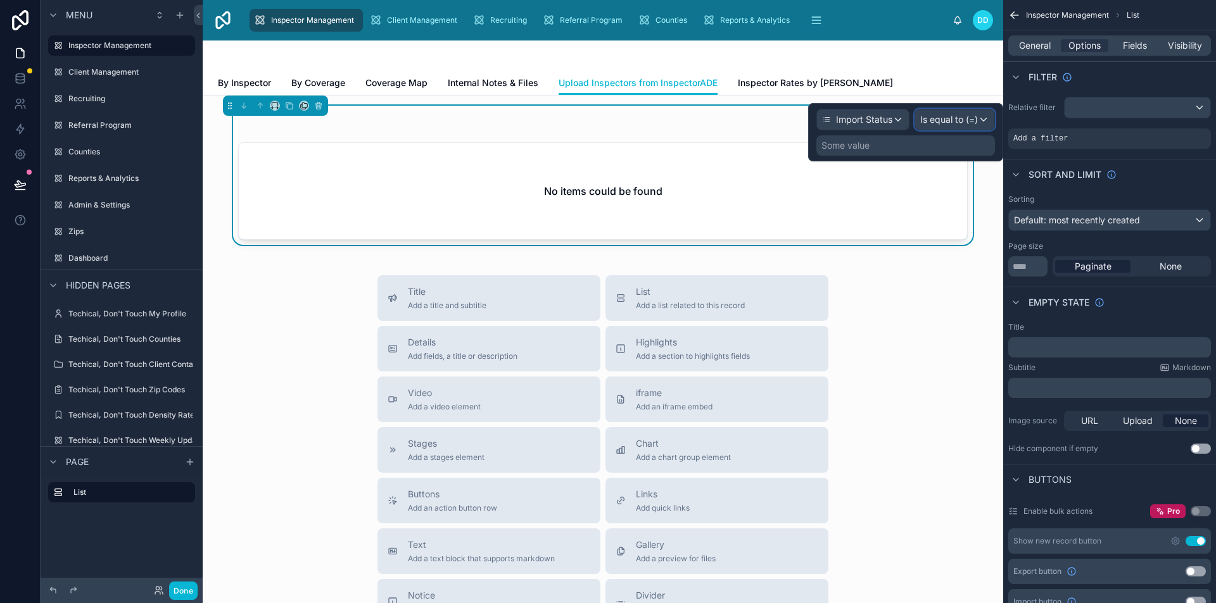
click at [943, 125] on span "Is equal to (=)" at bounding box center [949, 119] width 58 height 13
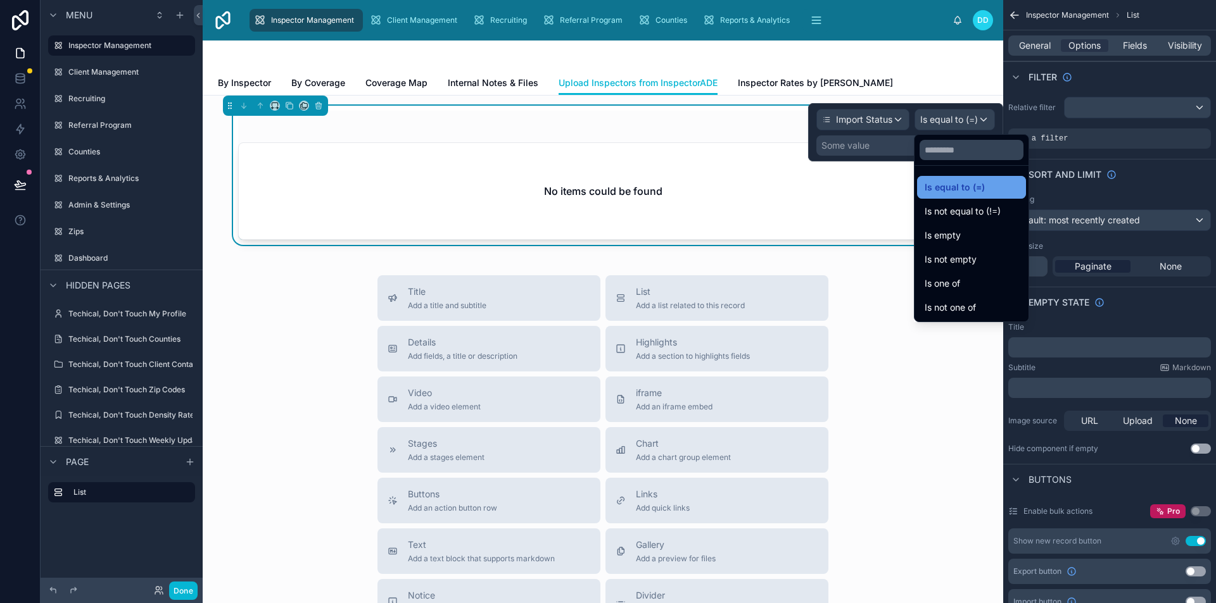
click at [945, 181] on span "Is equal to (=)" at bounding box center [954, 187] width 60 height 15
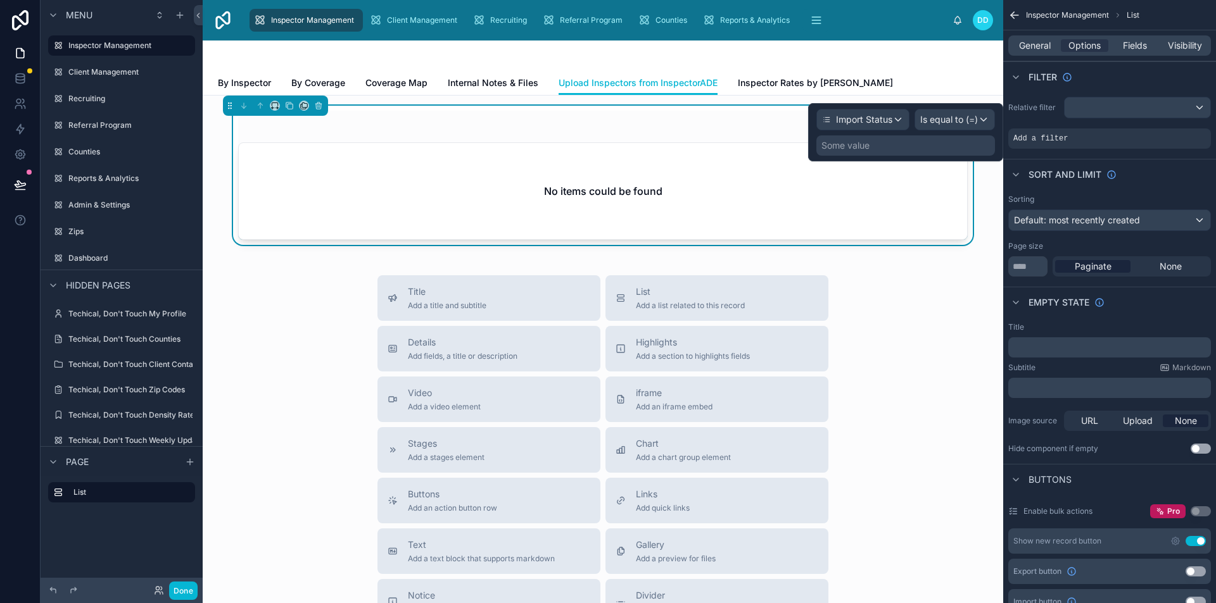
click at [901, 153] on div "Some value" at bounding box center [905, 145] width 179 height 20
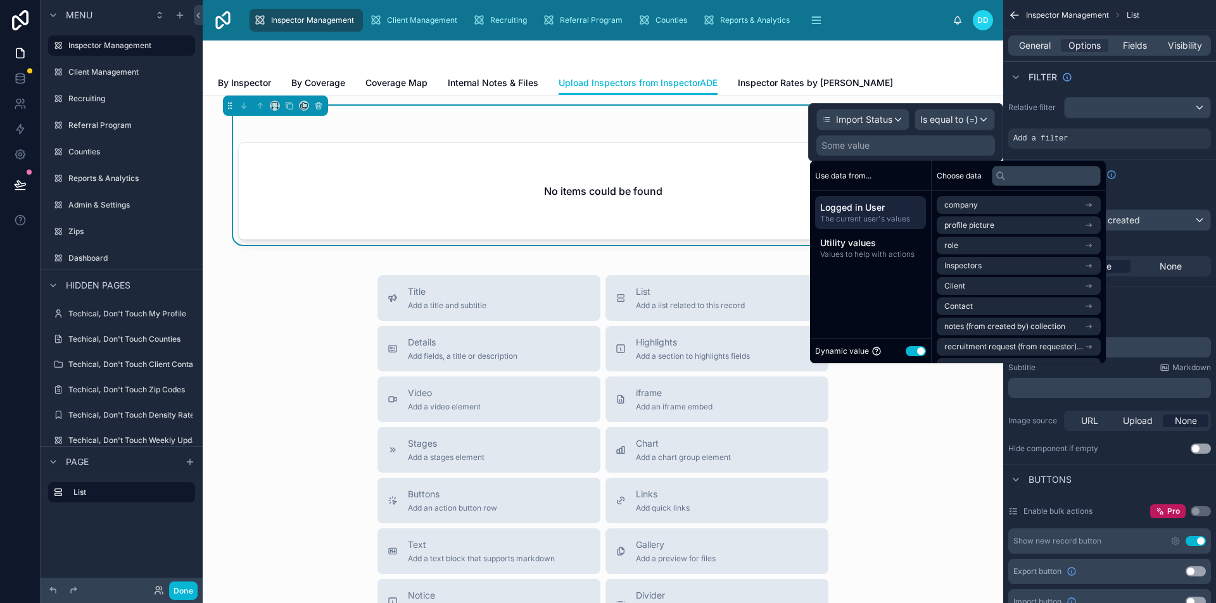
click at [909, 350] on button "Use setting" at bounding box center [915, 351] width 20 height 10
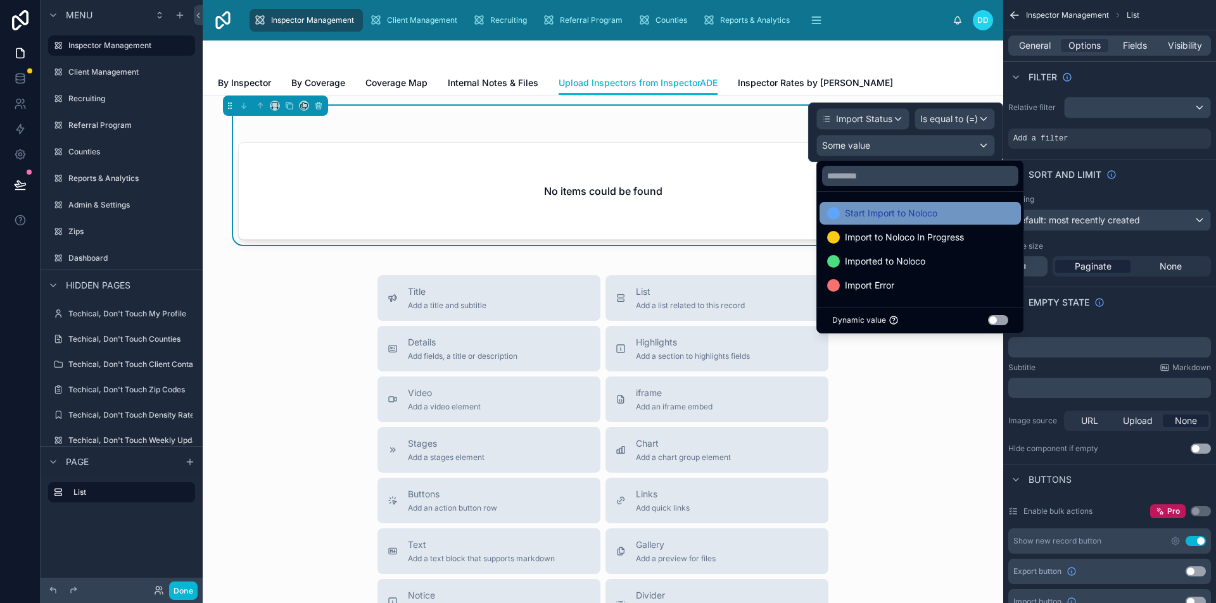
click at [890, 219] on span "Start Import to Noloco" at bounding box center [891, 213] width 92 height 15
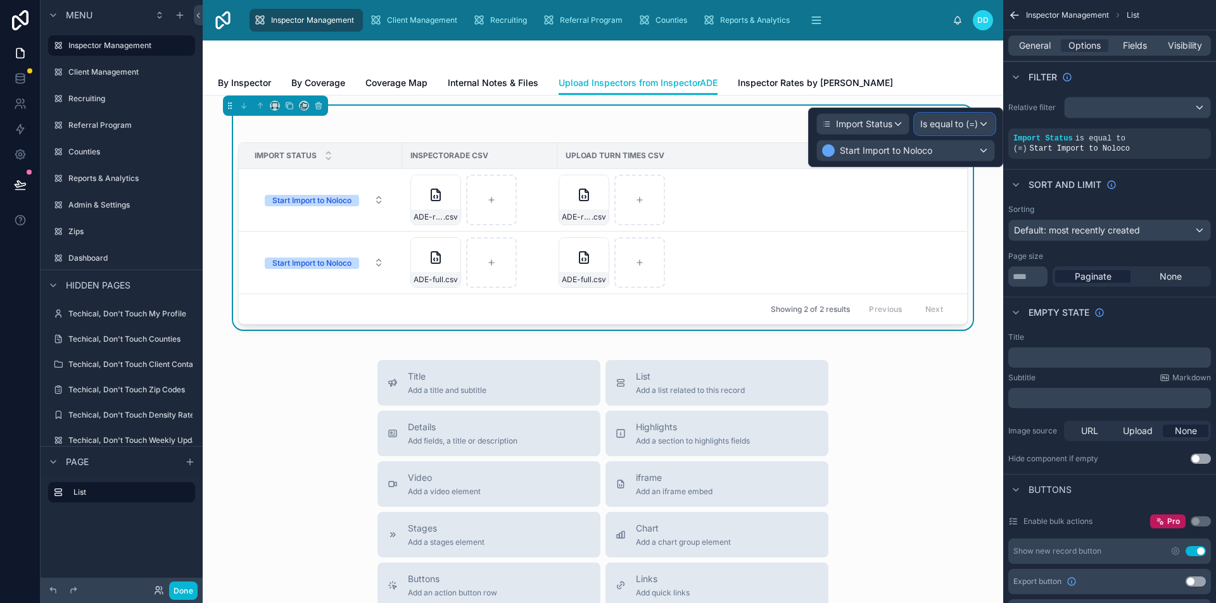
click at [950, 124] on span "Is equal to (=)" at bounding box center [949, 124] width 58 height 13
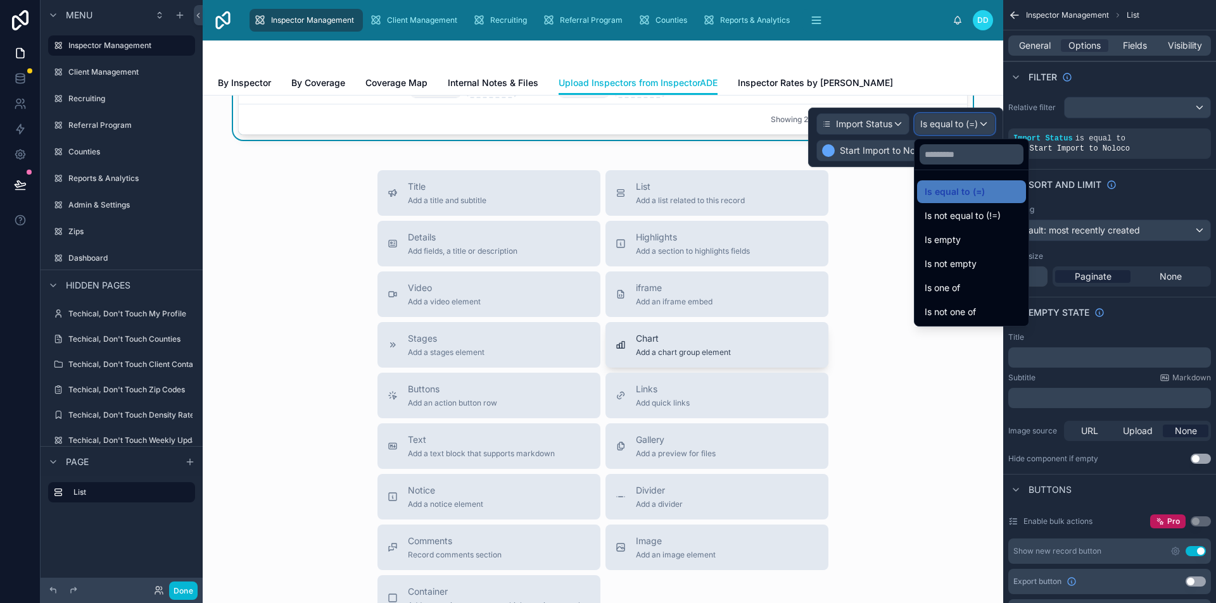
scroll to position [0, 0]
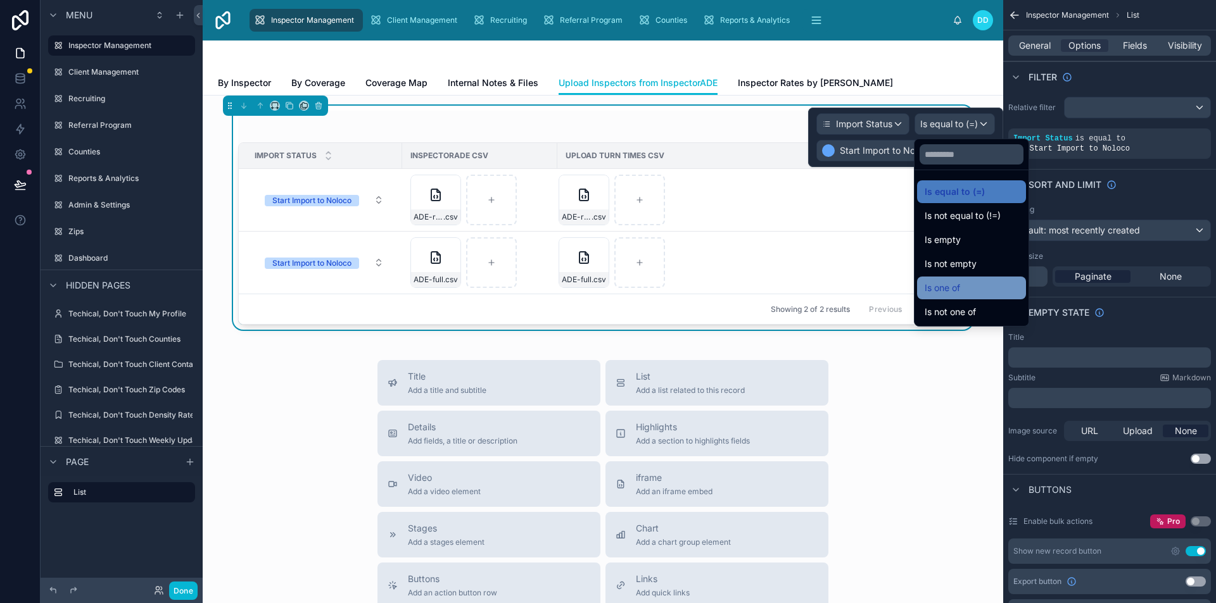
click at [953, 298] on div "Is one of" at bounding box center [971, 288] width 109 height 23
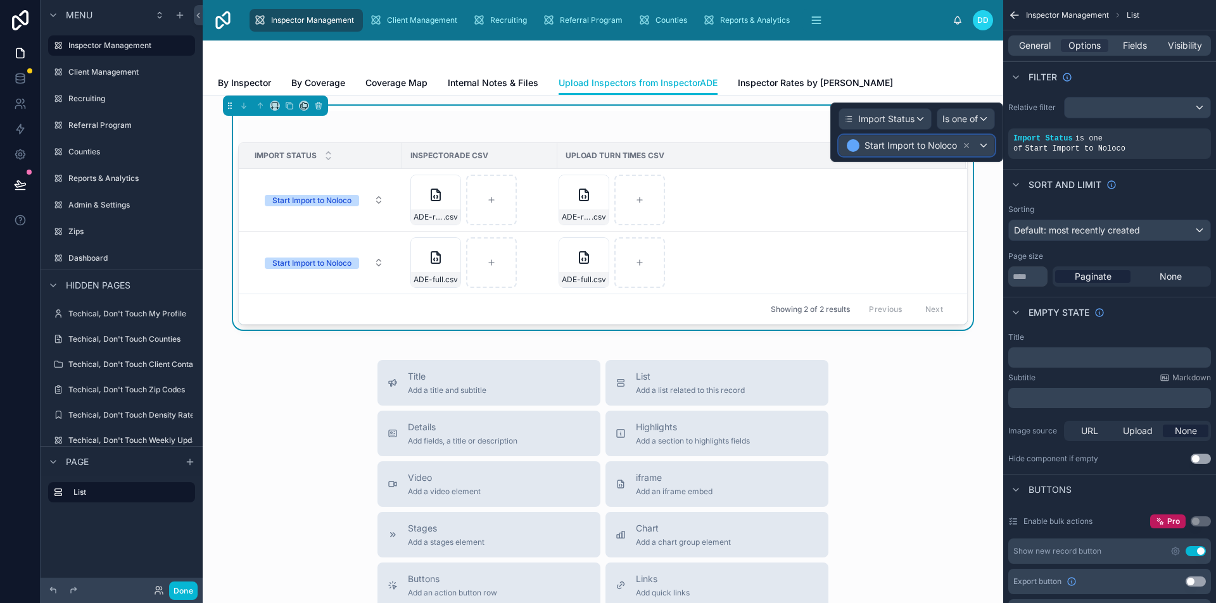
click at [985, 148] on div "Start Import to Noloco" at bounding box center [916, 145] width 155 height 20
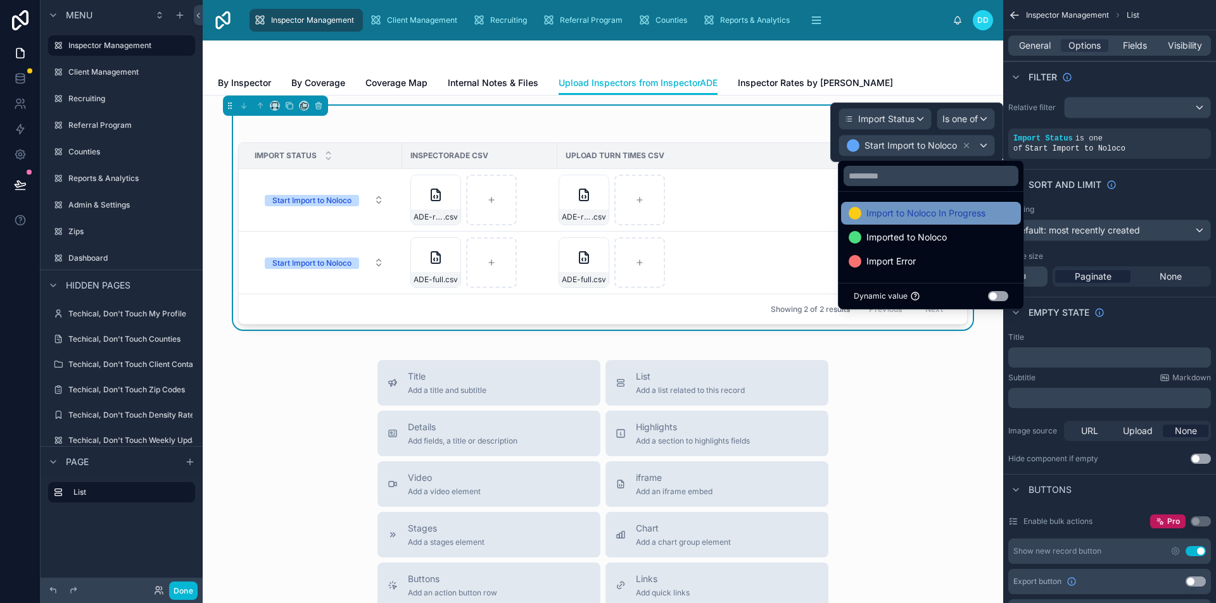
click at [925, 216] on span "Import to Noloco In Progress" at bounding box center [925, 213] width 119 height 15
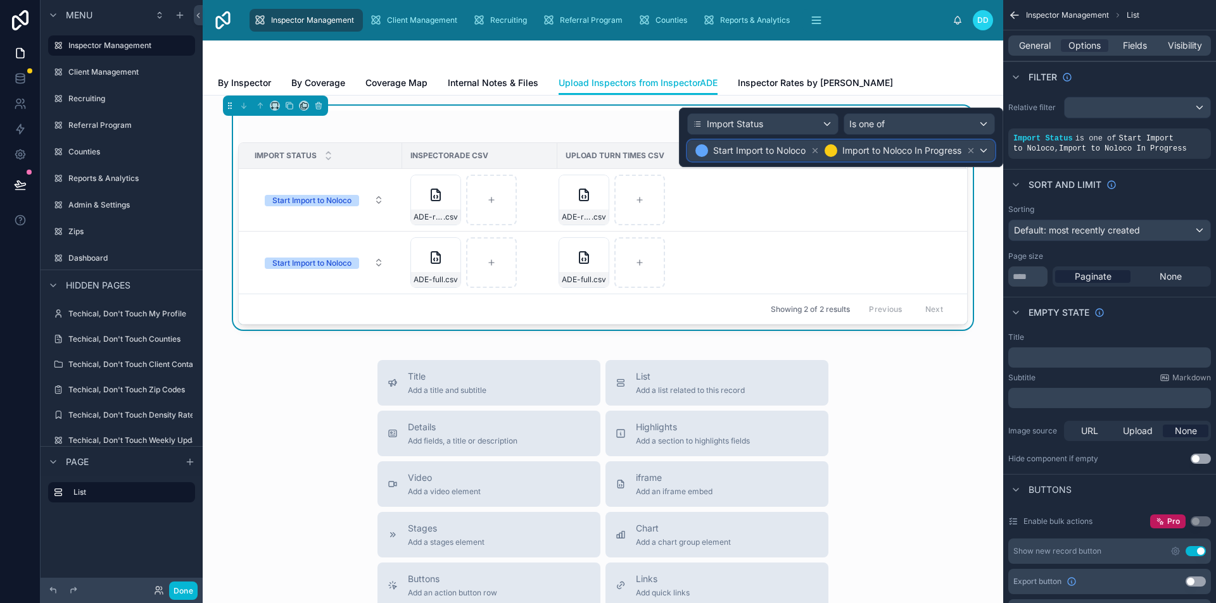
click at [984, 153] on div "Start Import to Noloco Import to Noloco In Progress" at bounding box center [841, 151] width 306 height 20
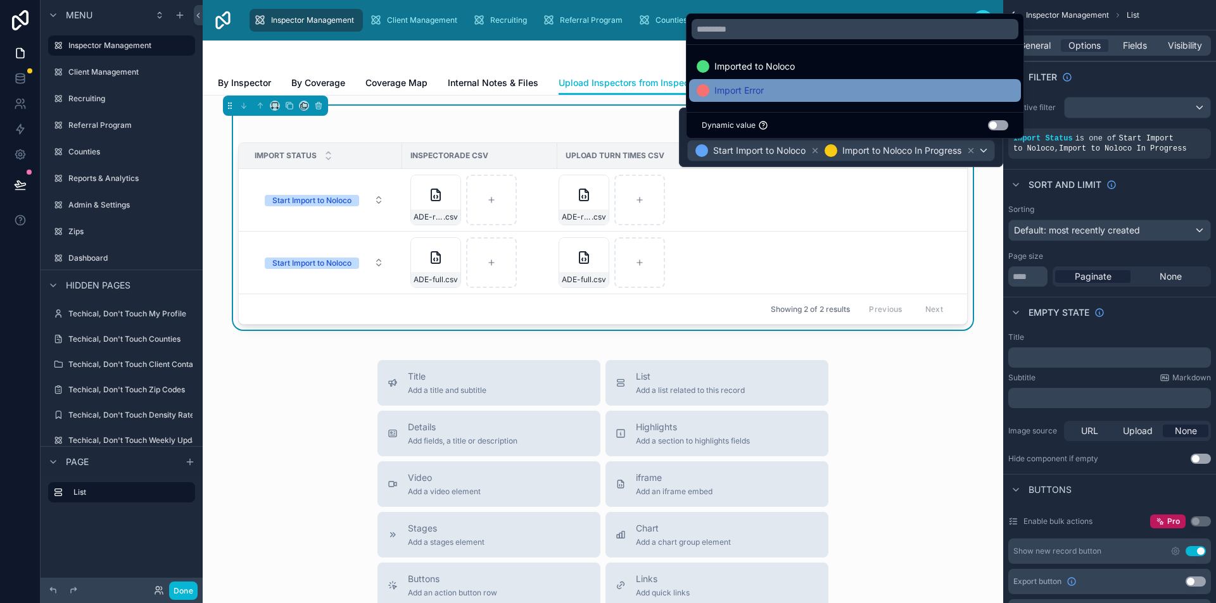
click at [783, 87] on div "Import Error" at bounding box center [854, 90] width 317 height 15
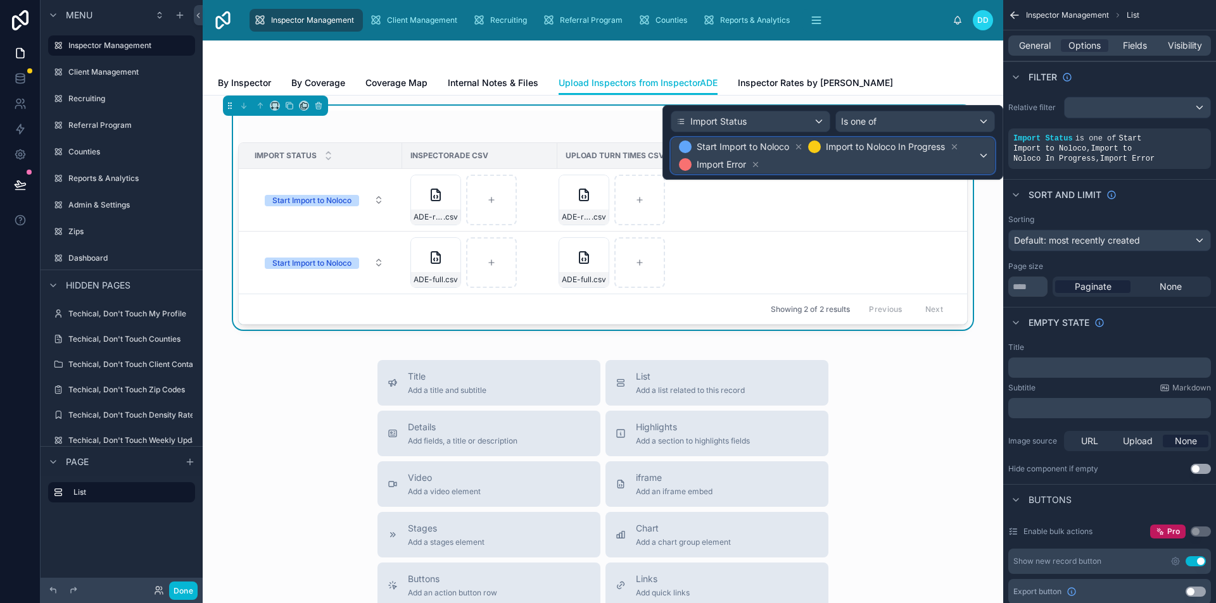
click at [899, 163] on span "Start Import to Noloco Import to Noloco In Progress Import Error" at bounding box center [826, 155] width 301 height 35
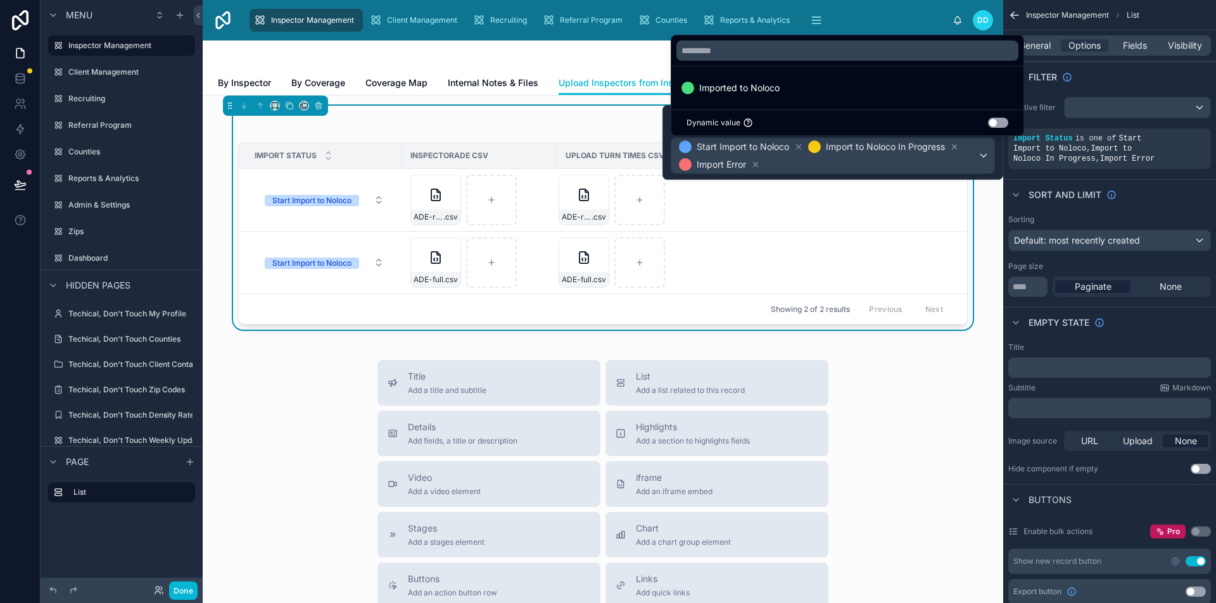
click at [938, 478] on div "Title Add a title and subtitle List Add a list related to this record Details A…" at bounding box center [603, 585] width 780 height 451
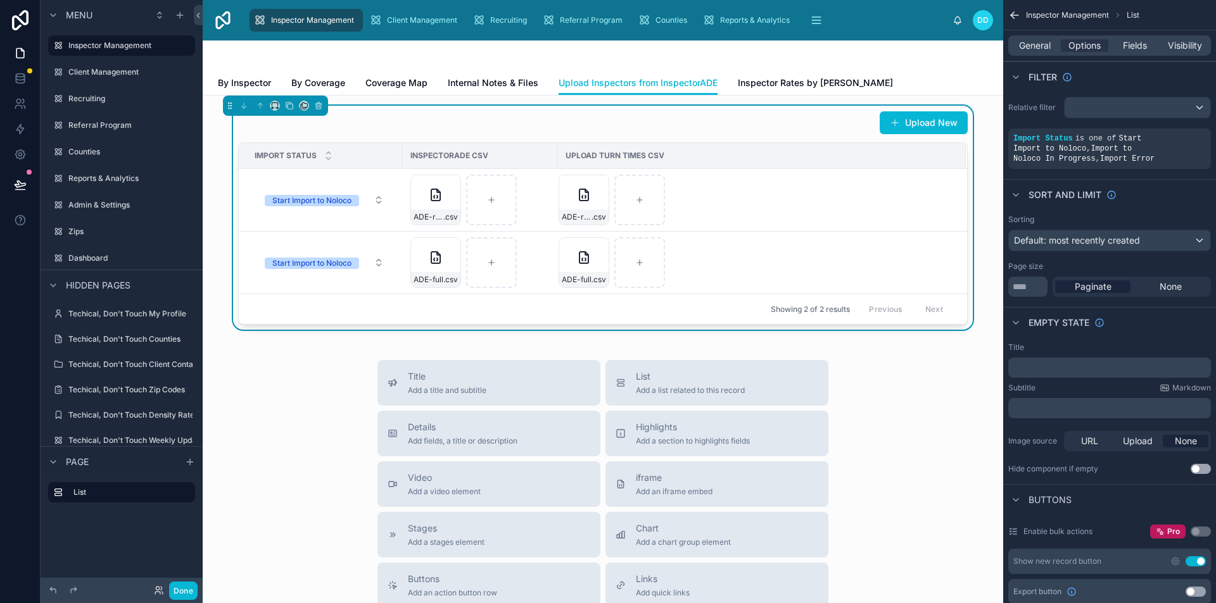
click at [807, 131] on div "Upload New" at bounding box center [602, 123] width 729 height 24
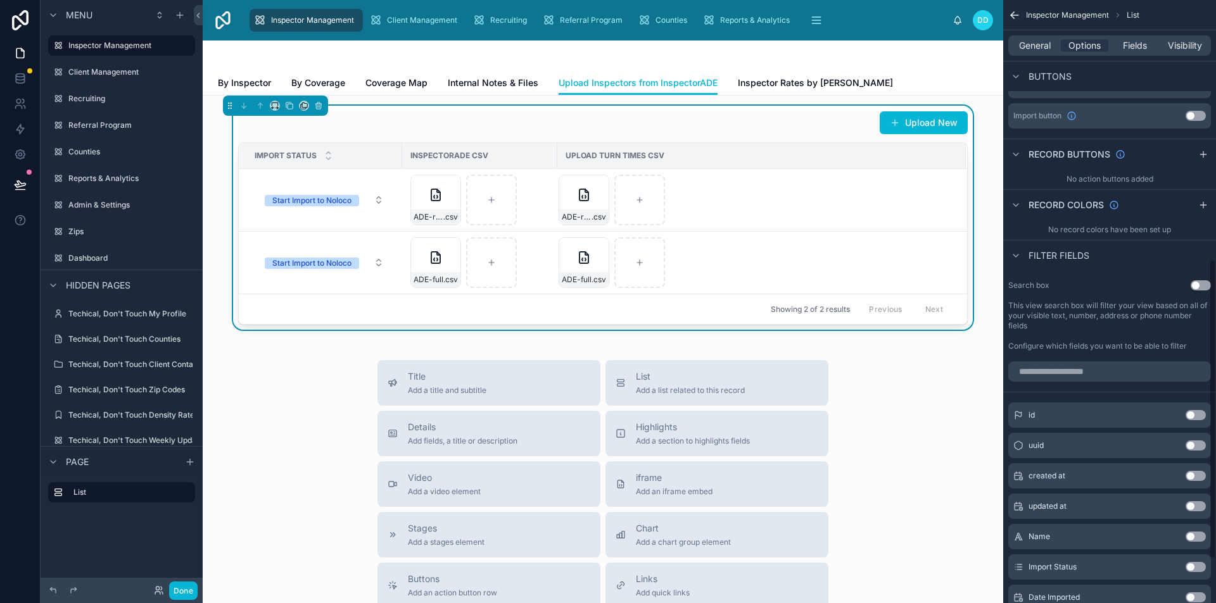
scroll to position [570, 0]
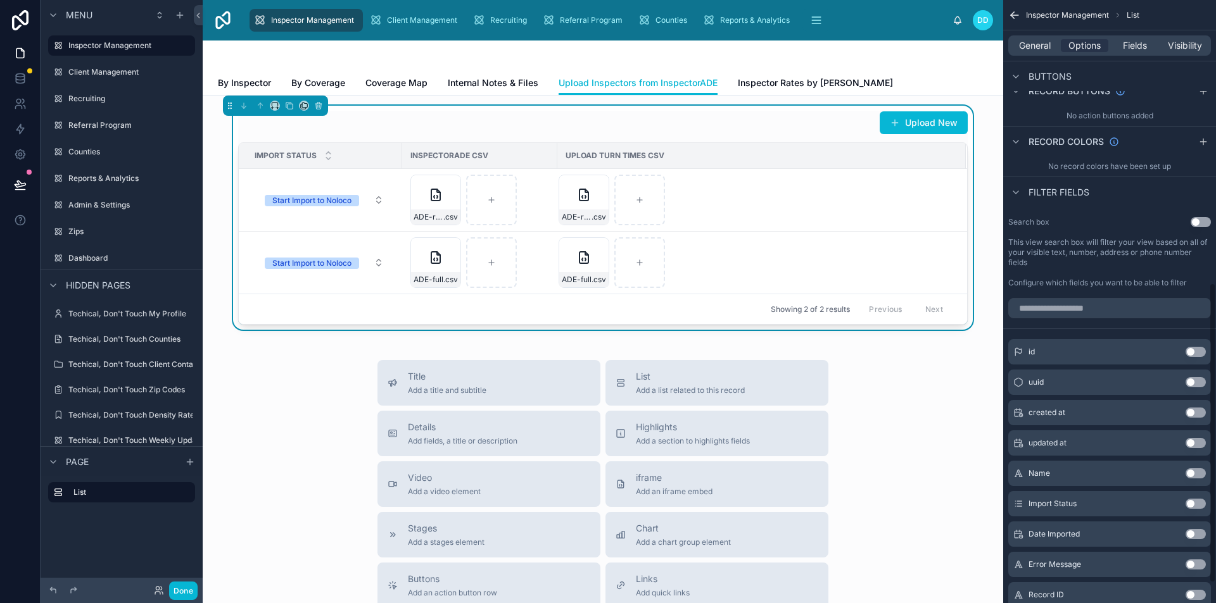
click at [1199, 500] on button "Use setting" at bounding box center [1195, 504] width 20 height 10
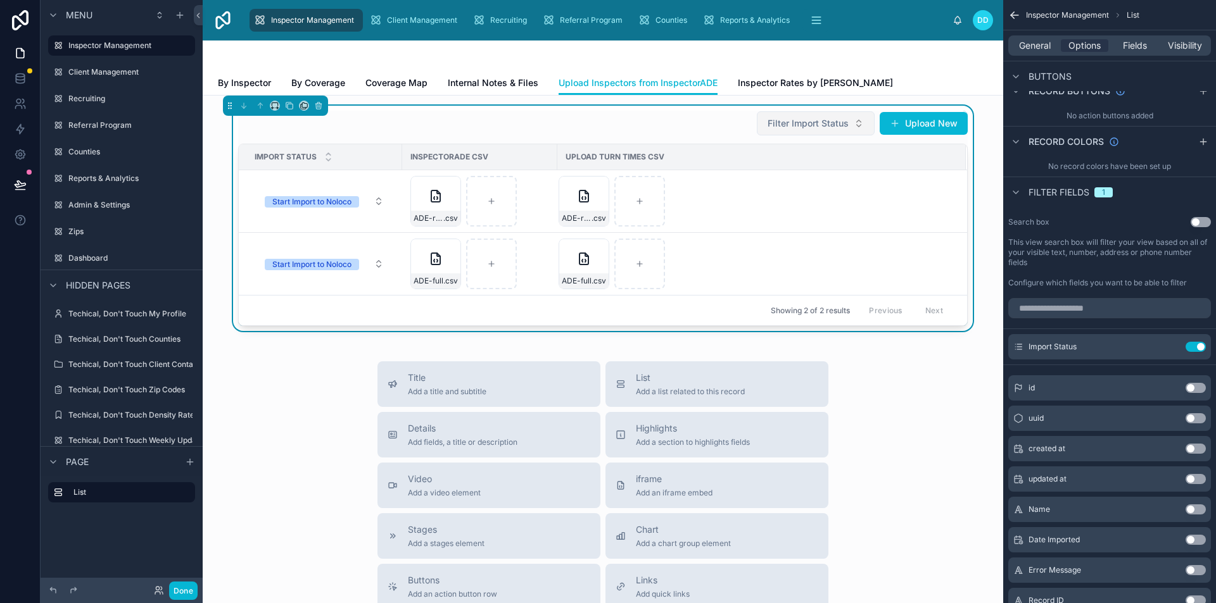
click at [807, 122] on span "Filter Import Status" at bounding box center [807, 123] width 81 height 13
click at [925, 123] on button "Upload New" at bounding box center [923, 123] width 88 height 23
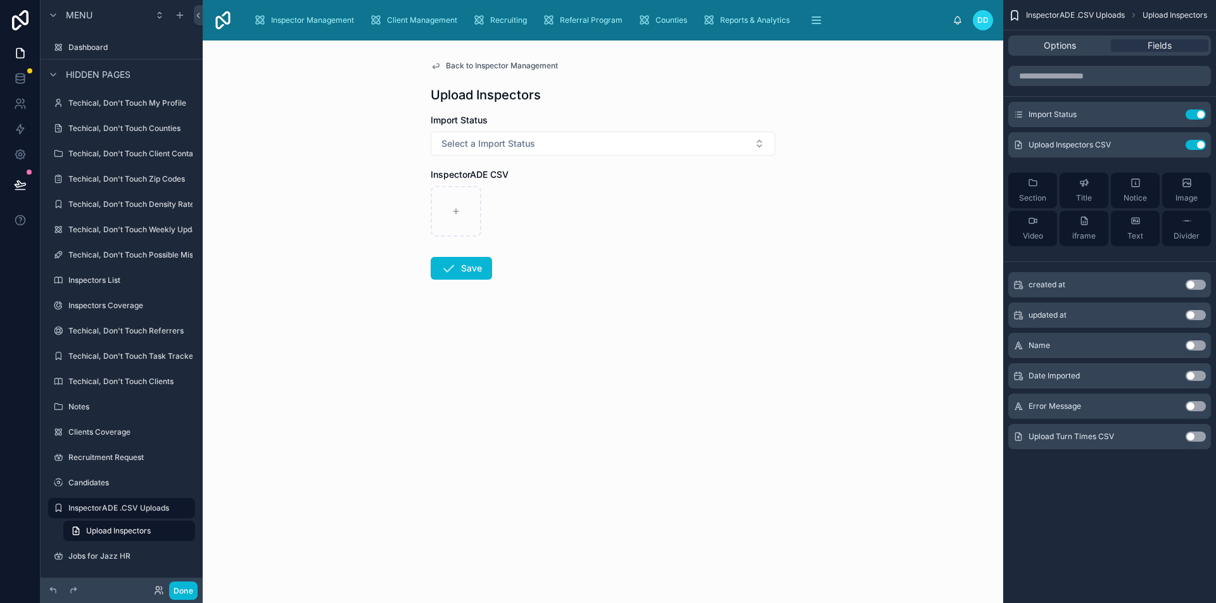
click at [834, 239] on div "Back to Inspector Management Upload Inspectors Import Status Select a Import St…" at bounding box center [603, 322] width 800 height 563
click at [684, 205] on div at bounding box center [603, 211] width 344 height 51
click at [1197, 437] on button "Use setting" at bounding box center [1195, 437] width 20 height 10
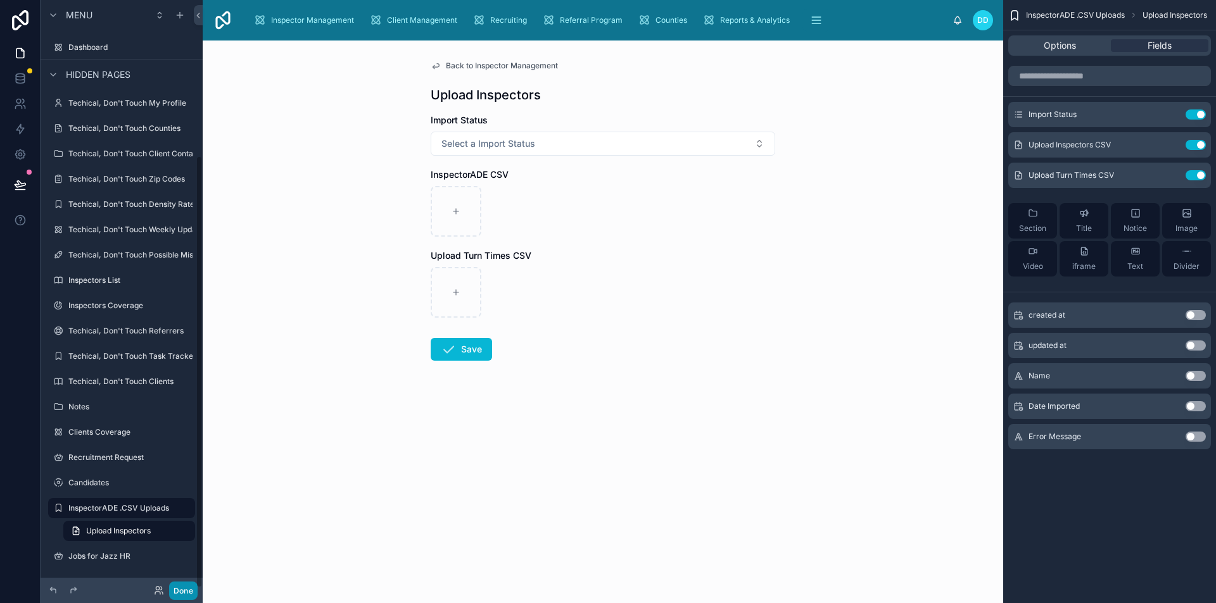
click at [182, 593] on button "Done" at bounding box center [183, 591] width 28 height 18
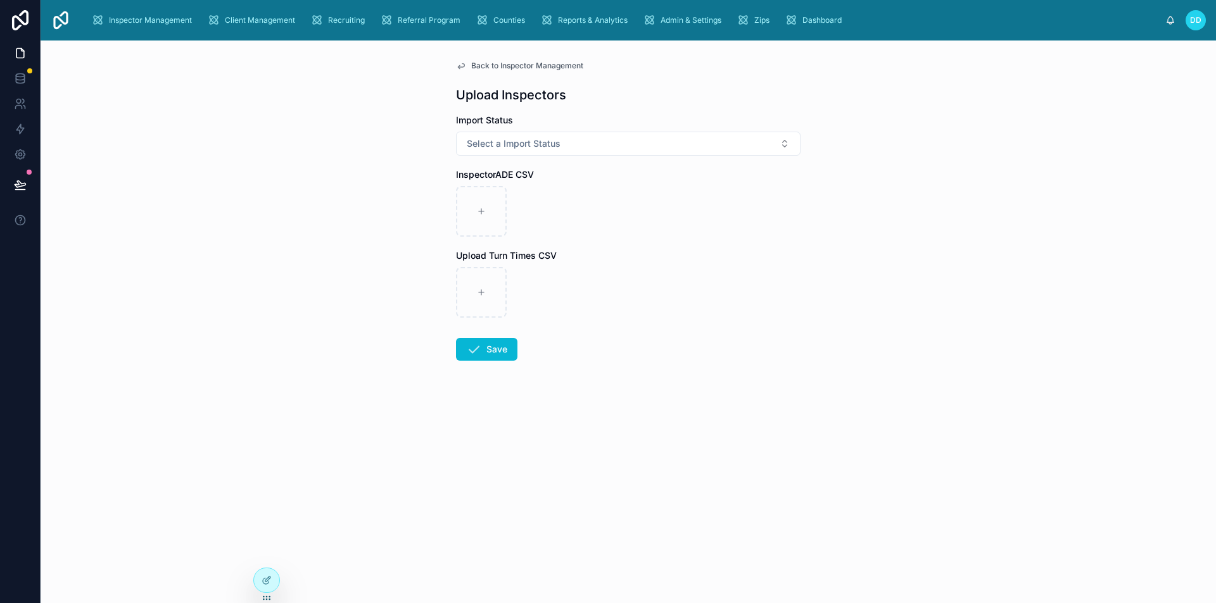
click at [470, 64] on link "Back to Inspector Management" at bounding box center [519, 66] width 127 height 10
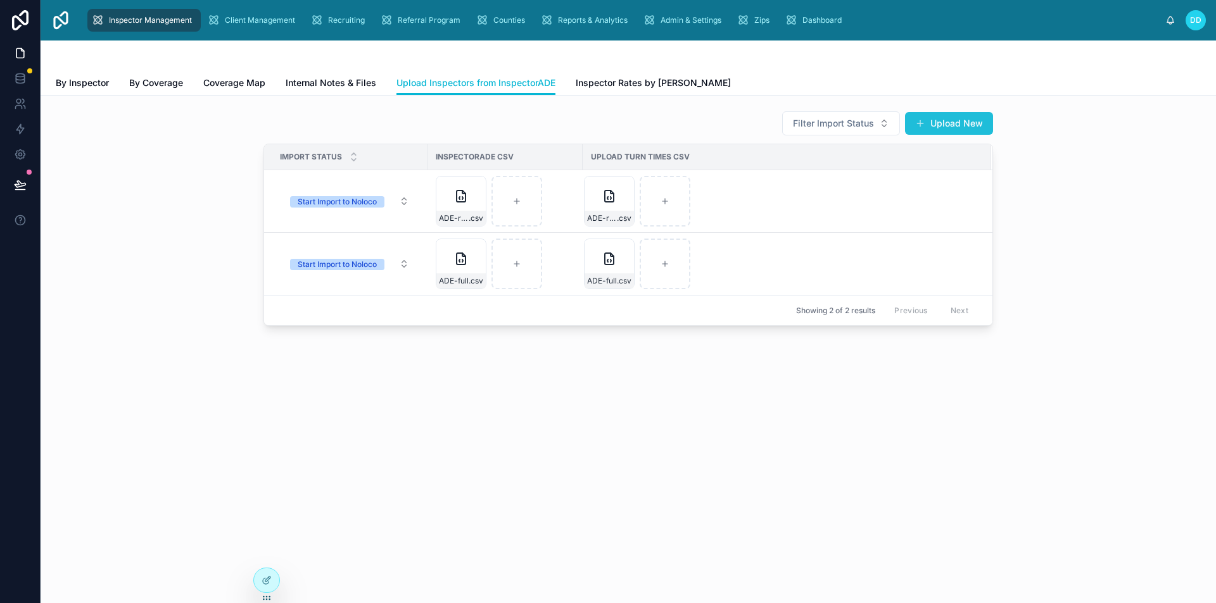
click at [953, 130] on button "Upload New" at bounding box center [949, 123] width 88 height 23
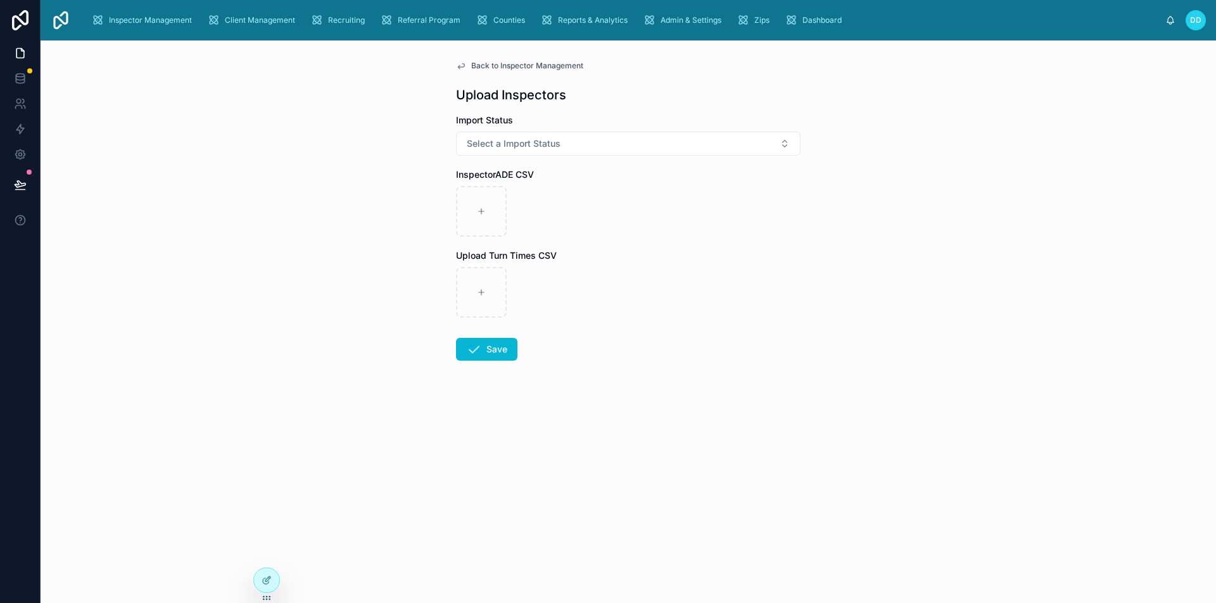
click at [481, 68] on span "Back to Inspector Management" at bounding box center [527, 66] width 112 height 10
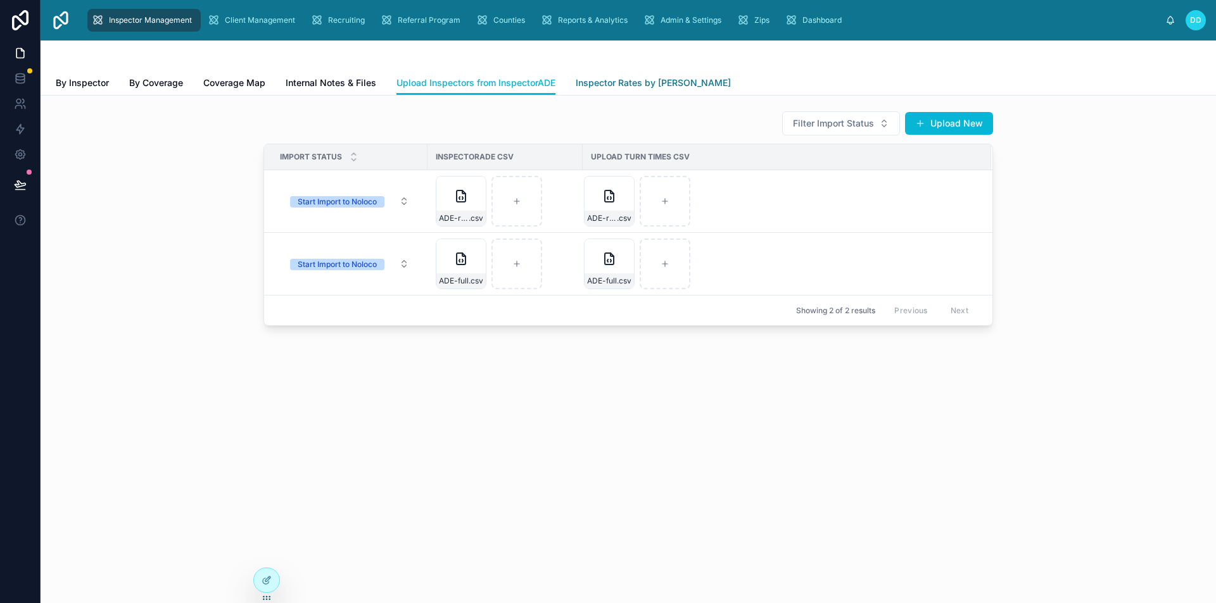
click at [598, 83] on span "Inspector Rates by [PERSON_NAME]" at bounding box center [653, 83] width 155 height 13
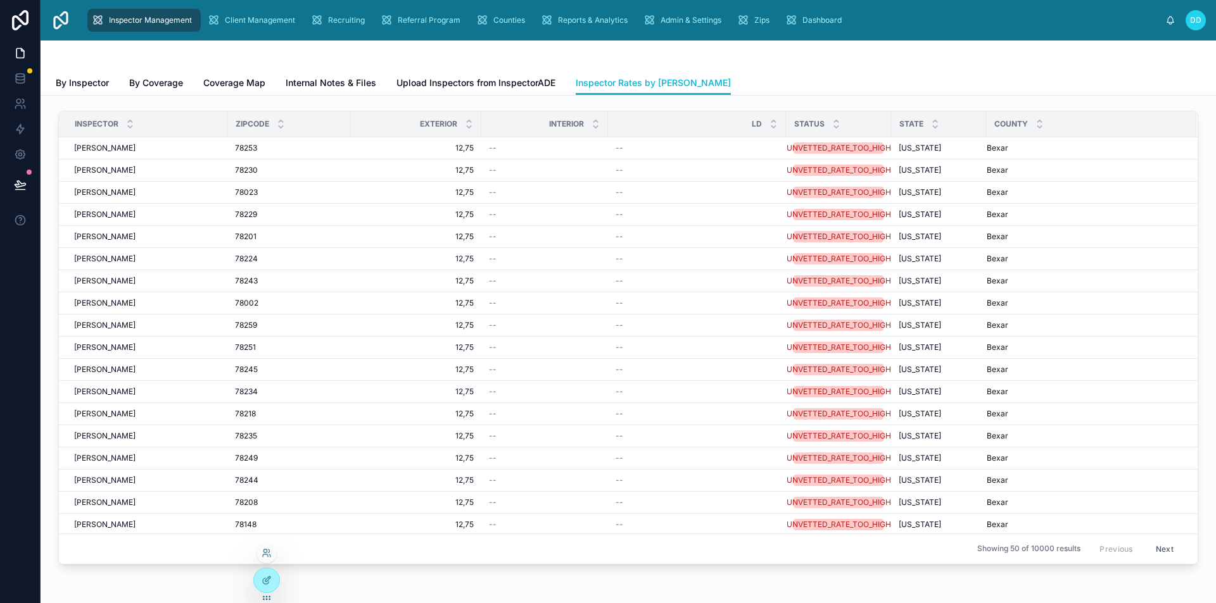
click at [265, 593] on icon at bounding box center [266, 598] width 10 height 10
click at [267, 588] on div at bounding box center [266, 581] width 25 height 24
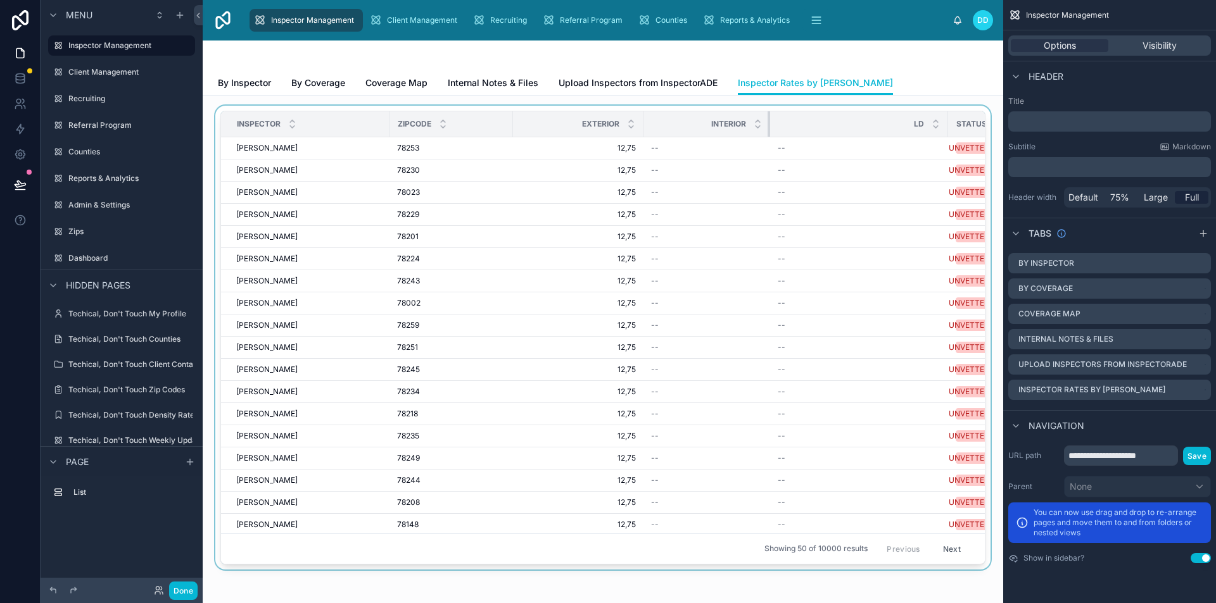
click at [769, 114] on div at bounding box center [769, 123] width 5 height 25
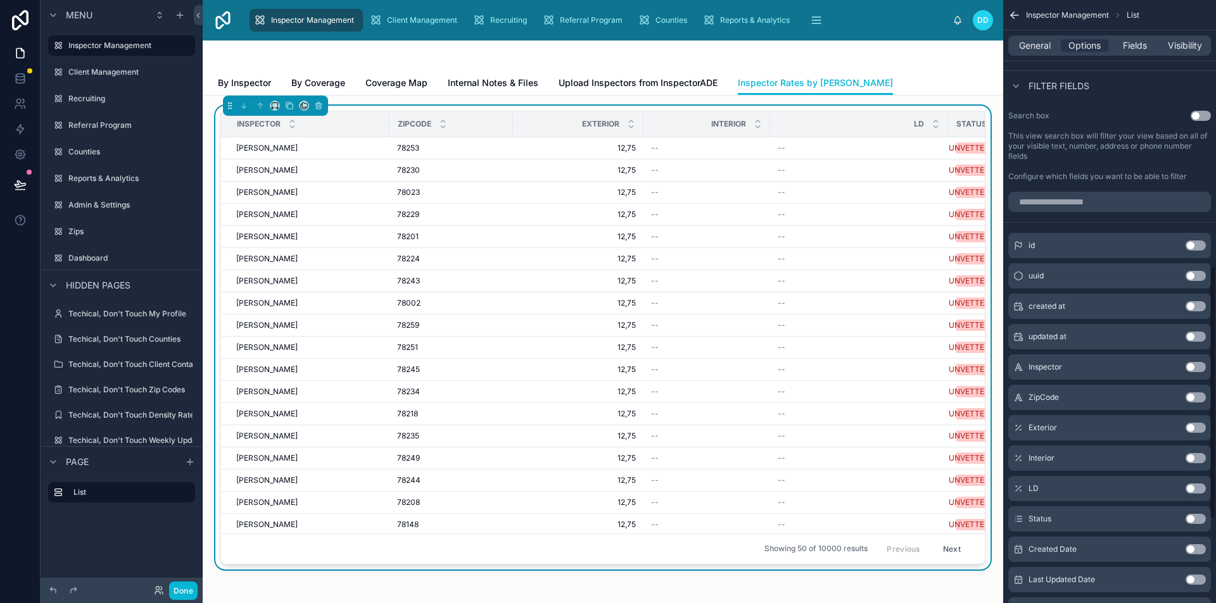
scroll to position [633, 0]
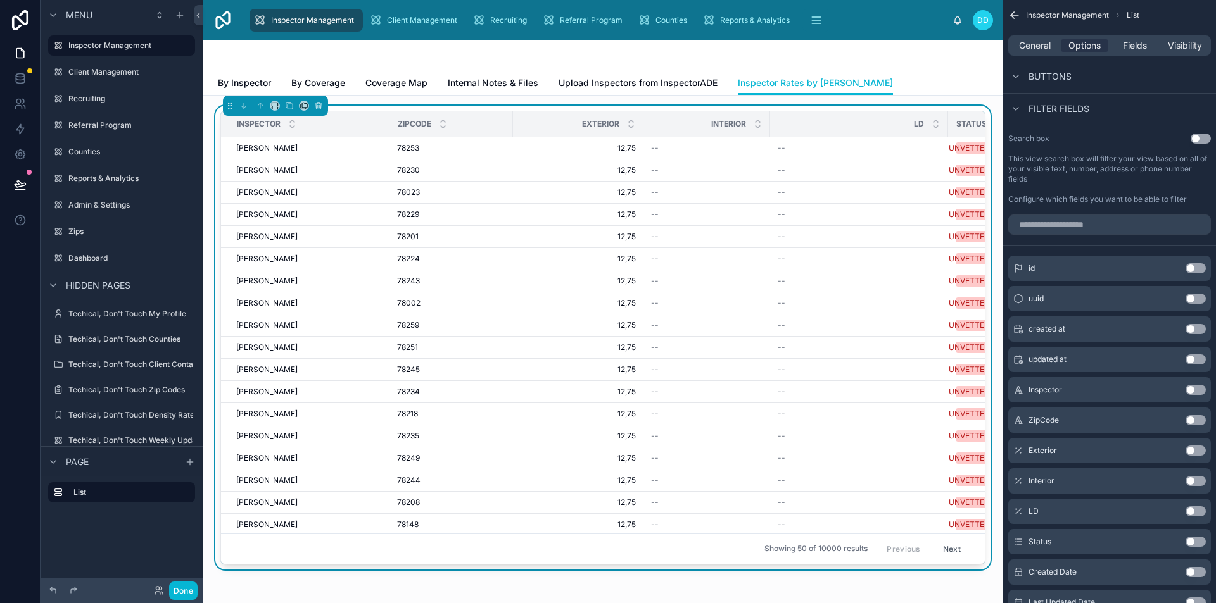
click at [1190, 419] on button "Use setting" at bounding box center [1195, 420] width 20 height 10
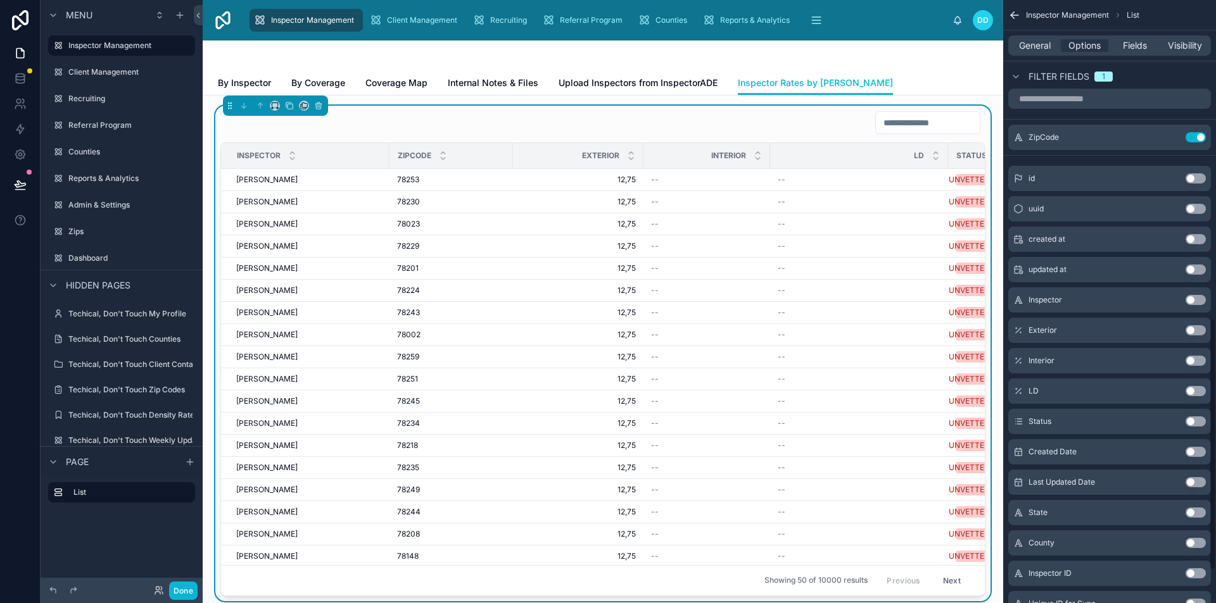
scroll to position [760, 0]
drag, startPoint x: 1194, startPoint y: 513, endPoint x: 1192, endPoint y: 539, distance: 25.5
click at [1194, 513] on button "Use setting" at bounding box center [1195, 512] width 20 height 10
click at [1192, 544] on button "Use setting" at bounding box center [1195, 543] width 20 height 10
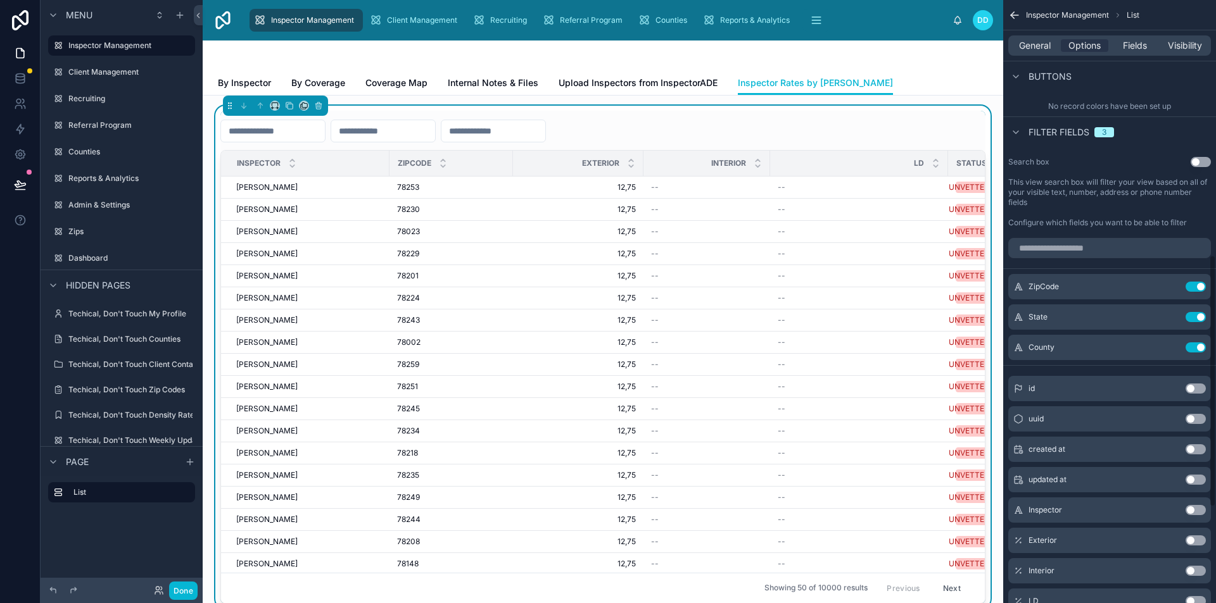
scroll to position [609, 0]
click at [692, 361] on div "--" at bounding box center [706, 365] width 111 height 10
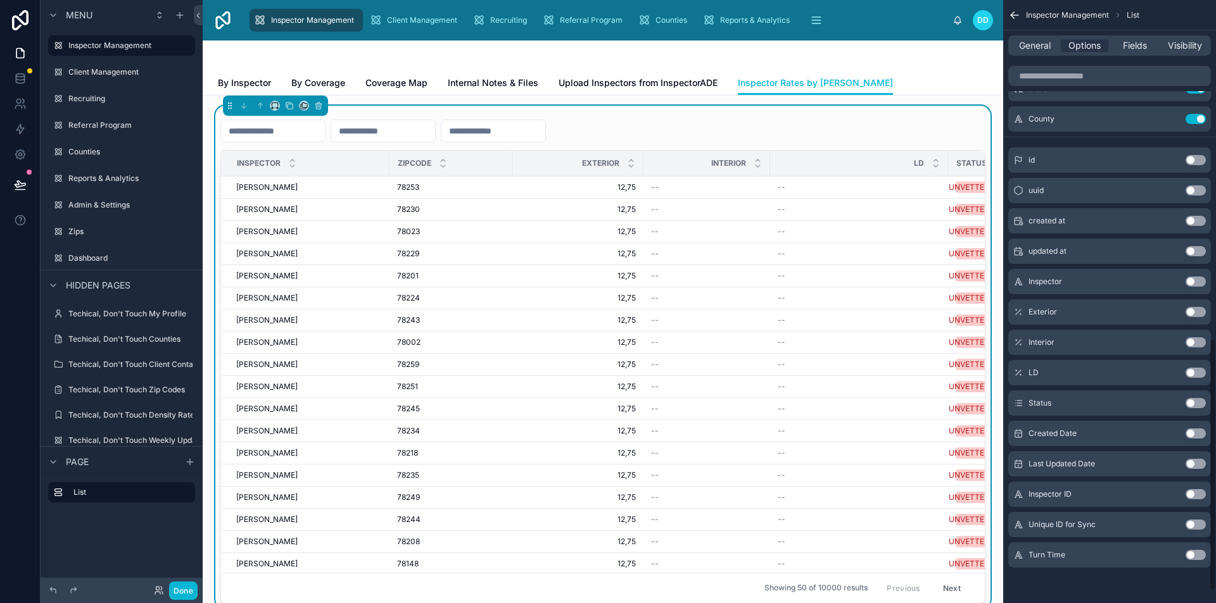
scroll to position [712, 0]
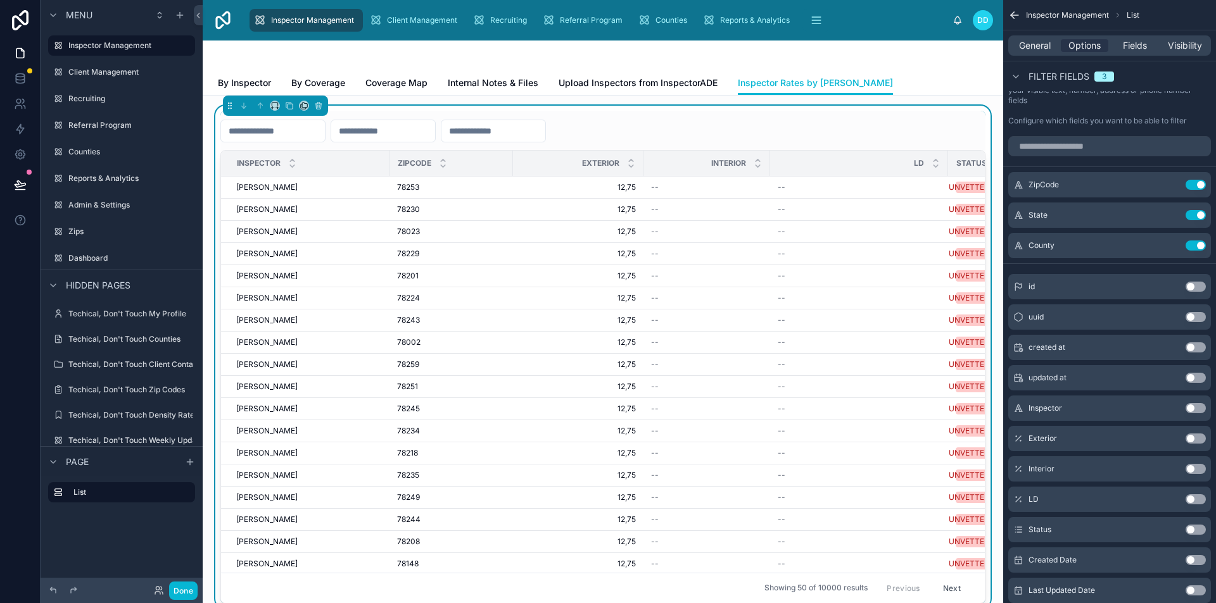
click at [1193, 526] on button "Use setting" at bounding box center [1195, 530] width 20 height 10
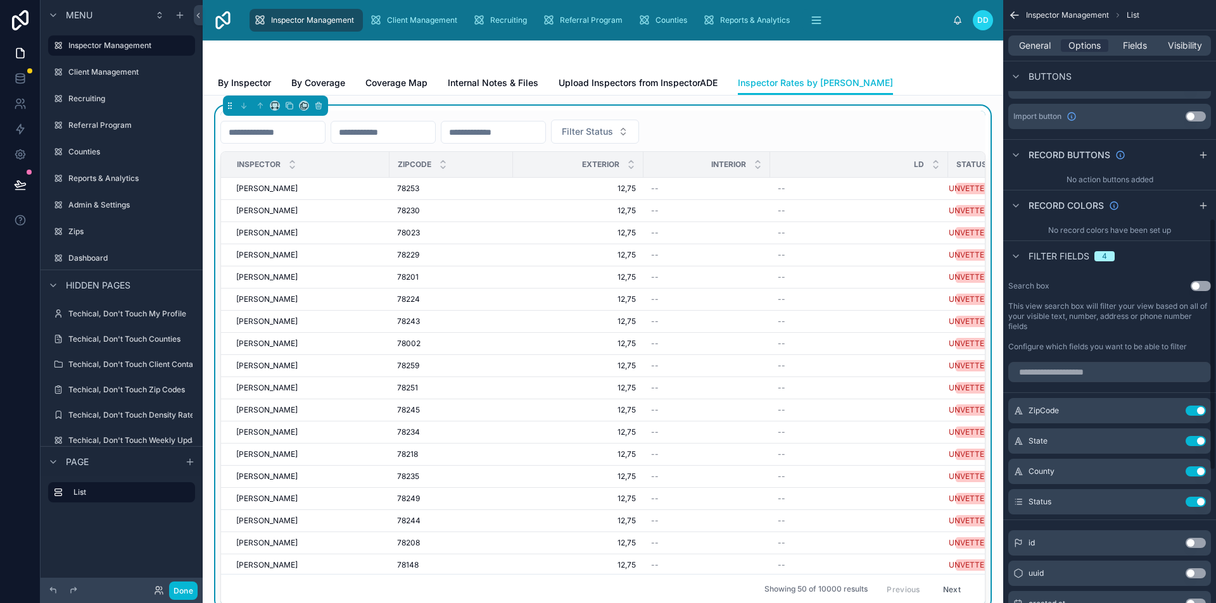
scroll to position [522, 0]
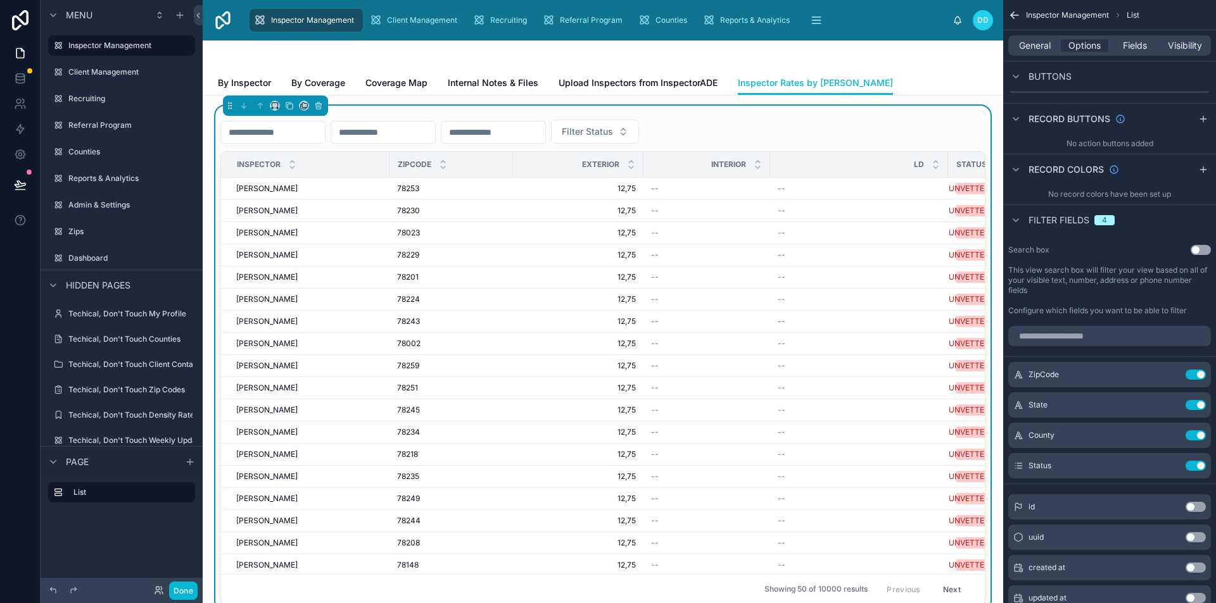
click at [1198, 252] on button "Use setting" at bounding box center [1200, 250] width 20 height 10
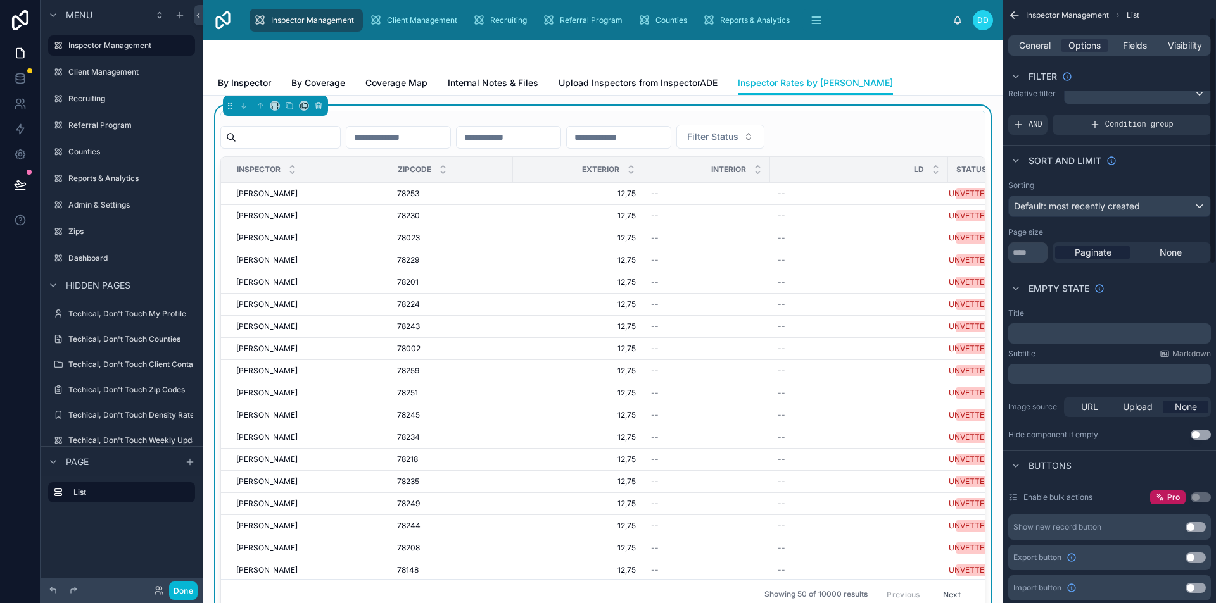
scroll to position [0, 0]
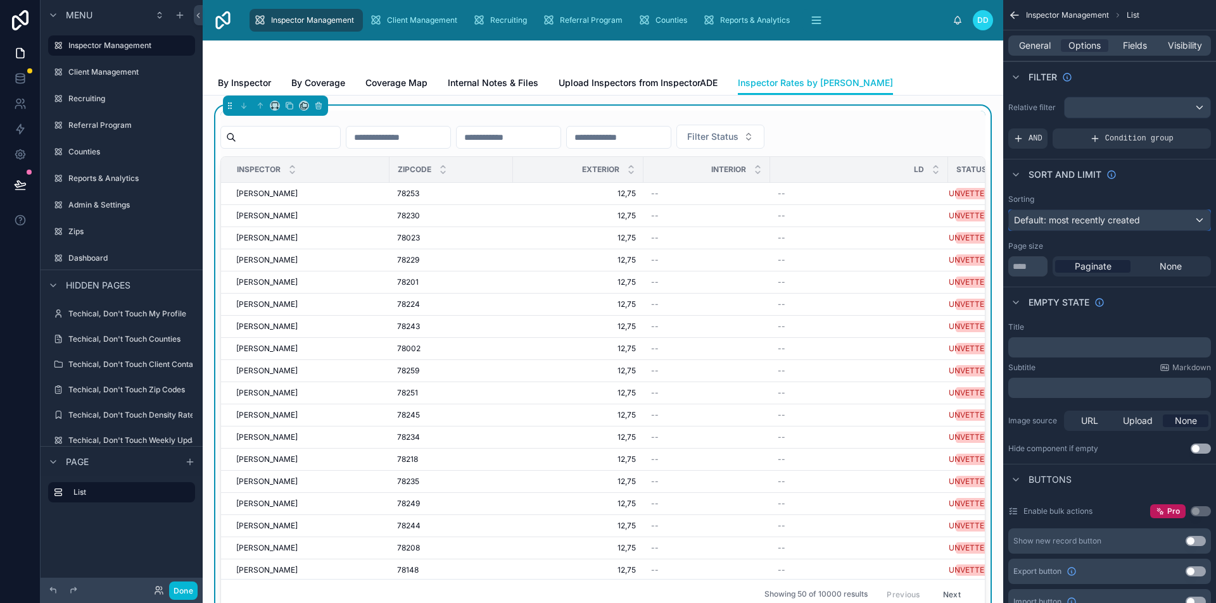
click at [1117, 223] on span "Default: most recently created" at bounding box center [1077, 220] width 126 height 11
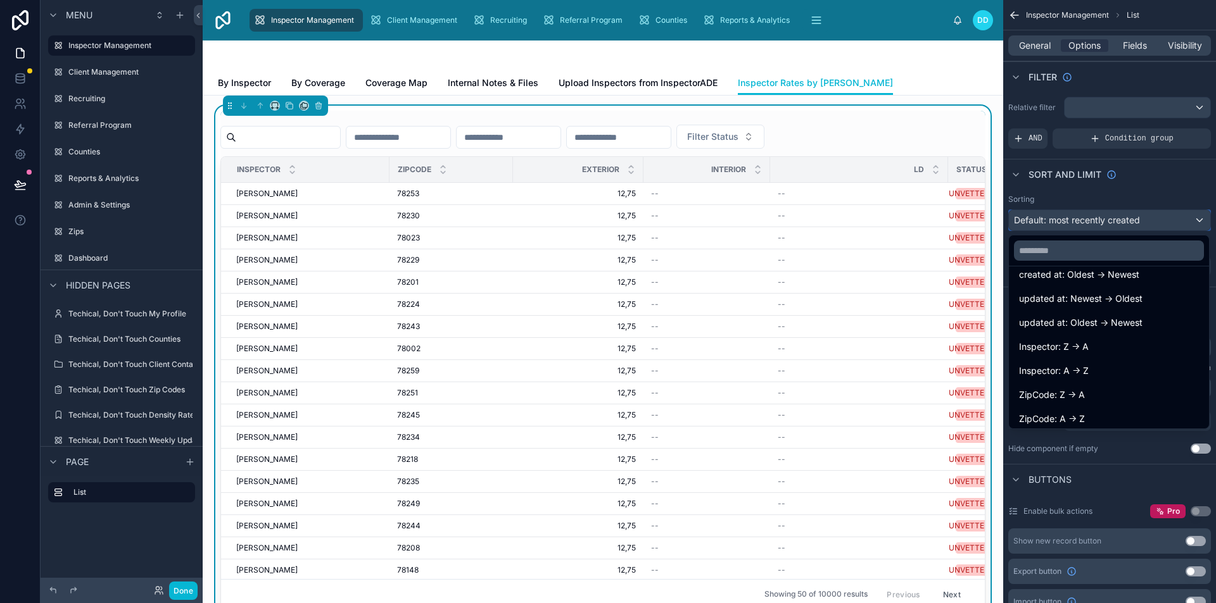
scroll to position [63, 0]
click at [1097, 370] on div "Inspector: A -> Z" at bounding box center [1109, 369] width 180 height 15
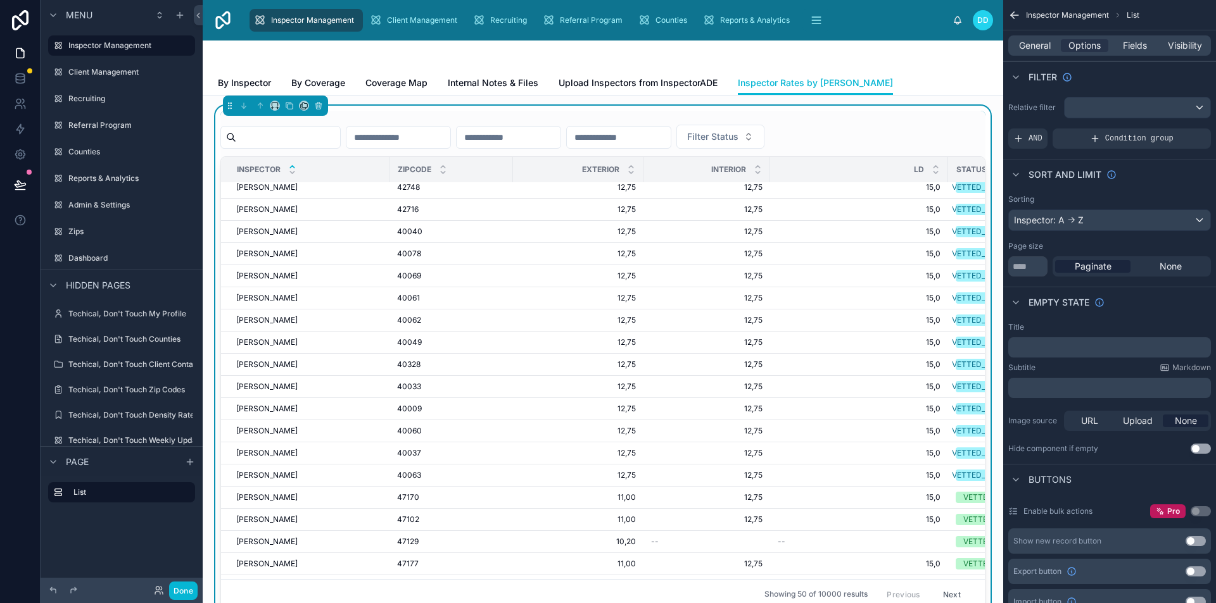
scroll to position [0, 0]
